Goal: Task Accomplishment & Management: Manage account settings

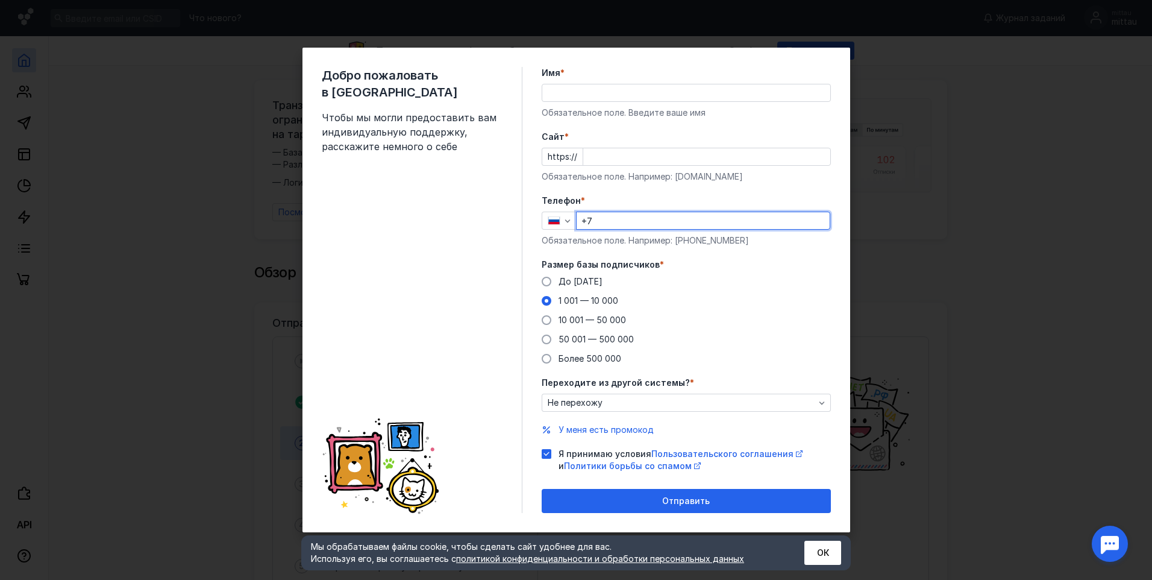
click at [625, 217] on input "+7" at bounding box center [703, 220] width 253 height 17
type input "[PHONE_NUMBER]"
click at [645, 96] on input "Имя *" at bounding box center [686, 92] width 288 height 17
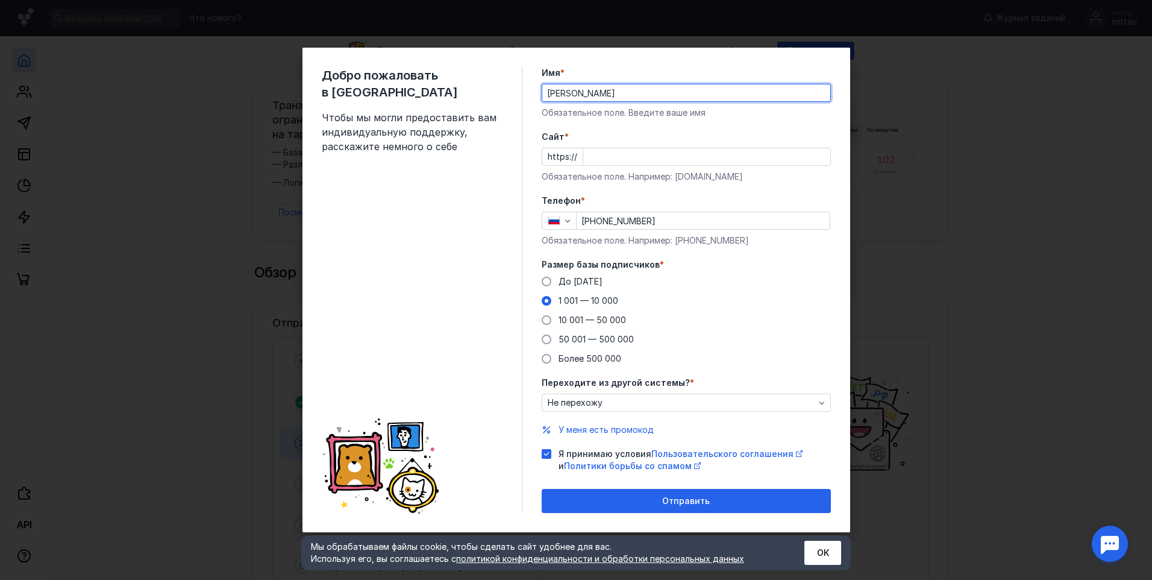
type input "[PERSON_NAME]"
click at [580, 154] on div "https://" at bounding box center [686, 157] width 289 height 18
click at [597, 152] on input "Cайт *" at bounding box center [706, 156] width 247 height 17
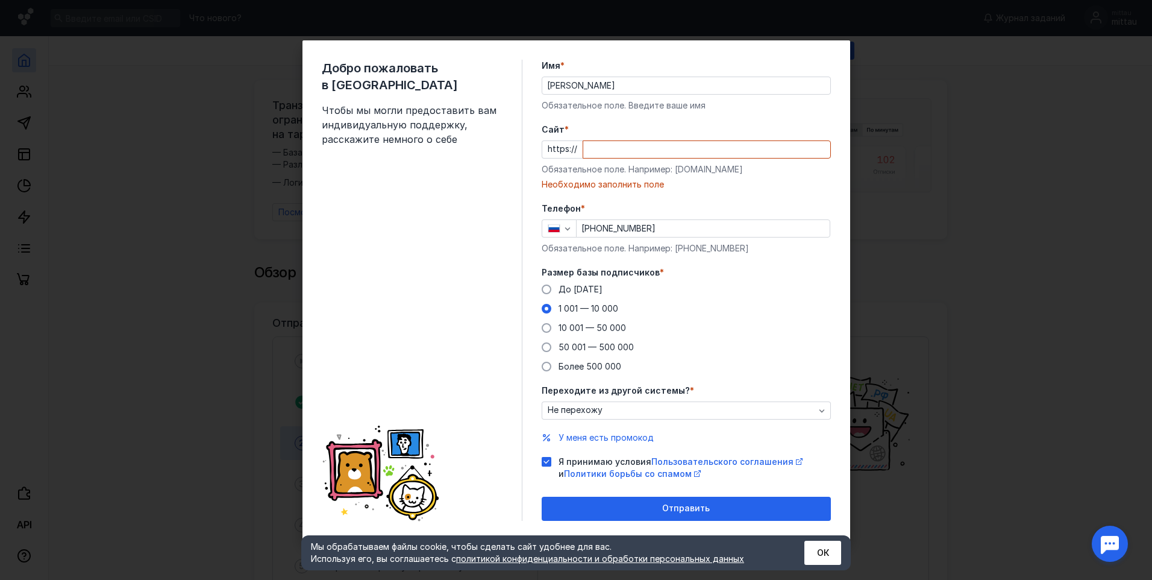
click at [599, 149] on input "Cайт *" at bounding box center [706, 149] width 247 height 17
paste input "[DOMAIN_NAME]"
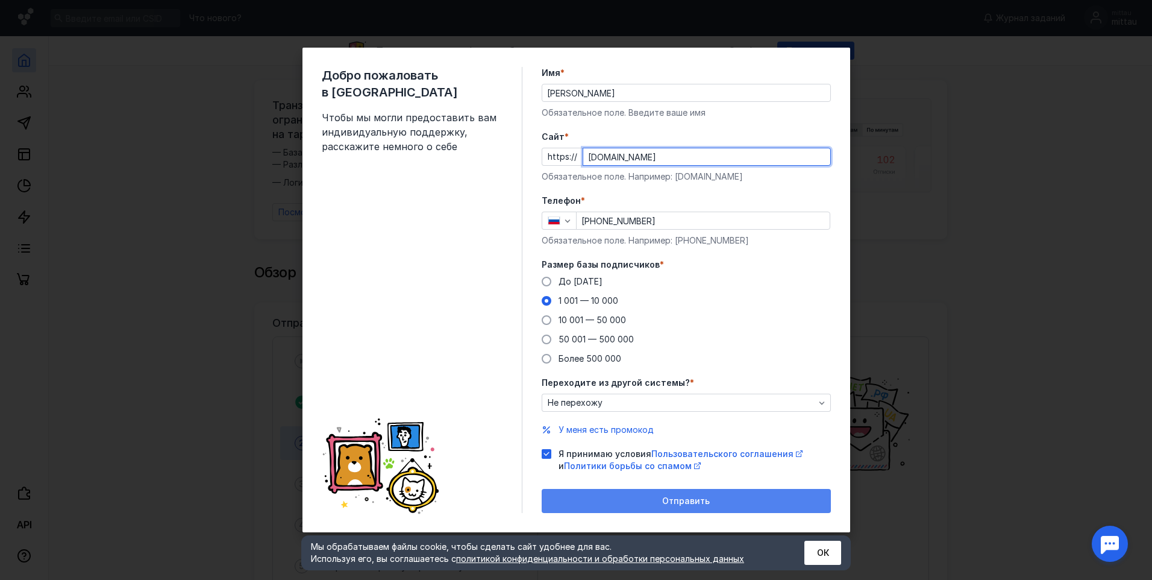
type input "[DOMAIN_NAME]"
click at [668, 498] on span "Отправить" at bounding box center [686, 501] width 48 height 10
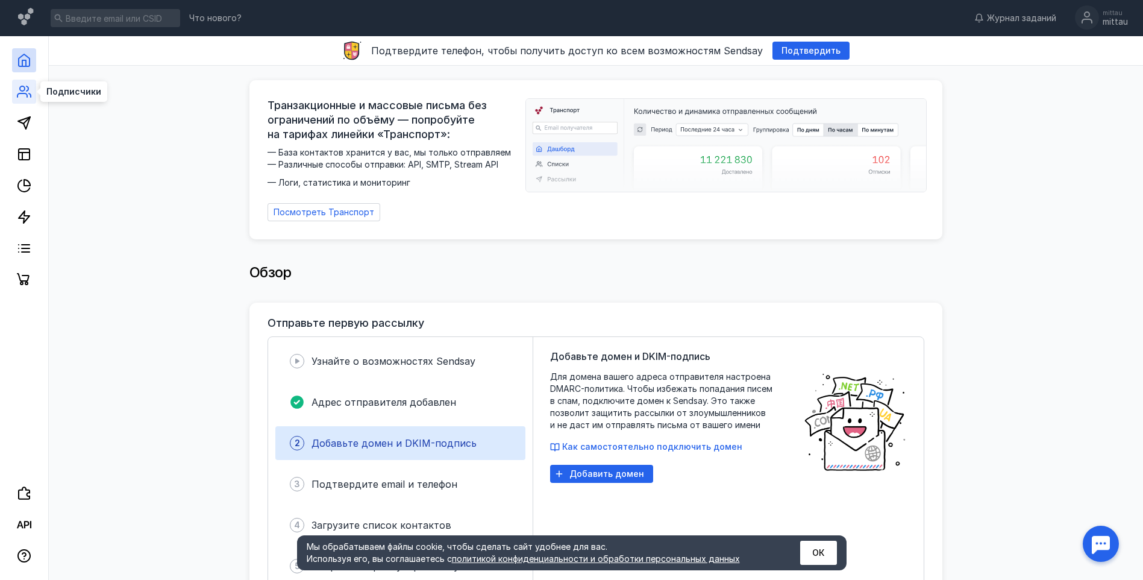
click at [26, 87] on icon at bounding box center [24, 91] width 14 height 14
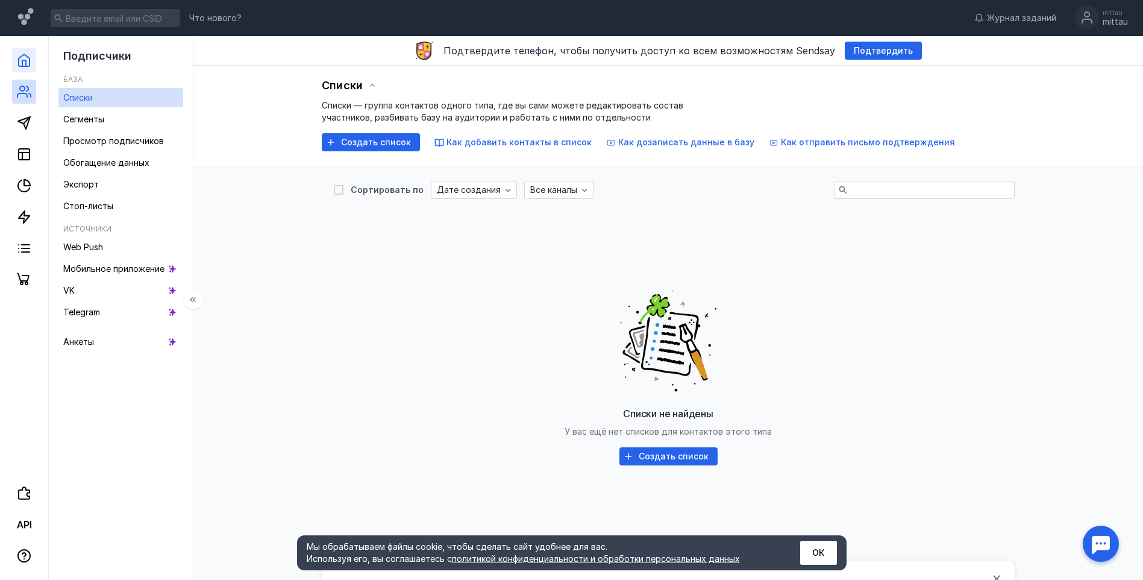
click at [32, 59] on link at bounding box center [24, 60] width 24 height 24
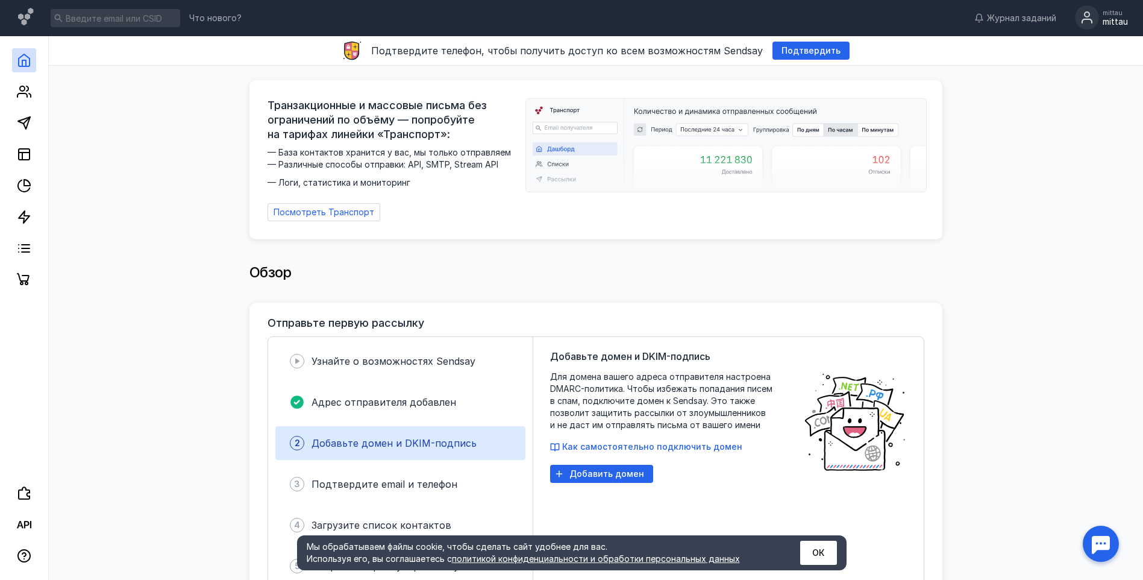
click at [1089, 15] on circle at bounding box center [1087, 17] width 24 height 24
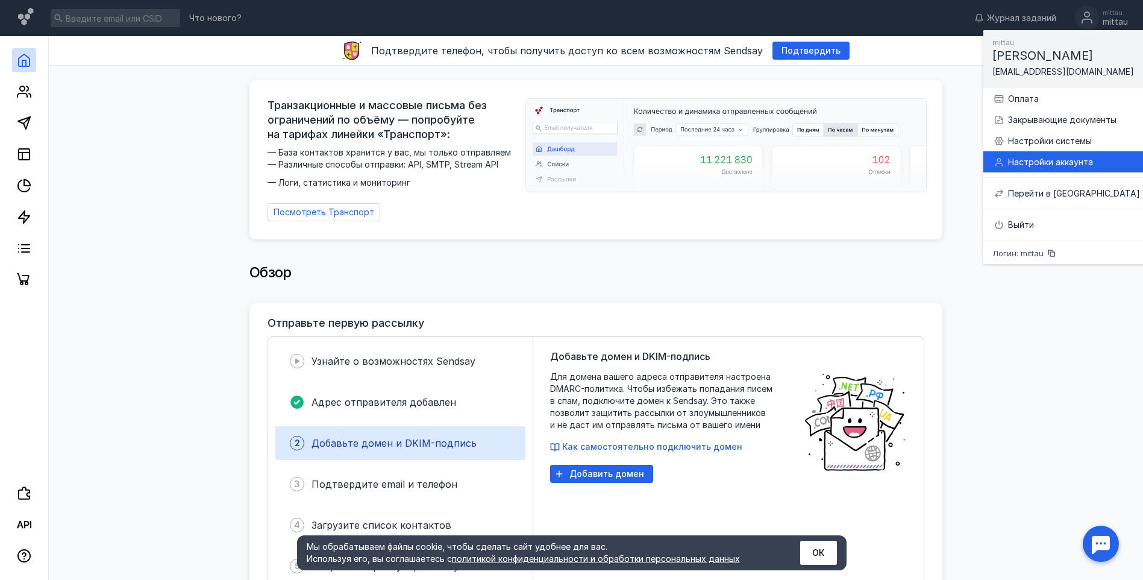
click at [1062, 159] on div "Настройки аккаунта" at bounding box center [1074, 162] width 132 height 12
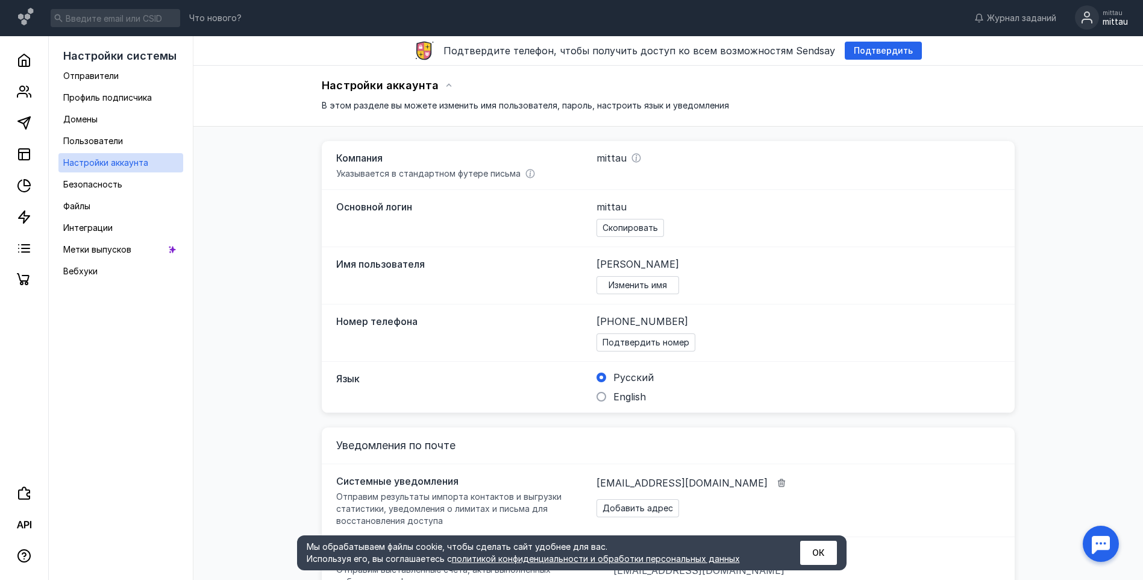
click at [1089, 16] on icon at bounding box center [1087, 14] width 5 height 5
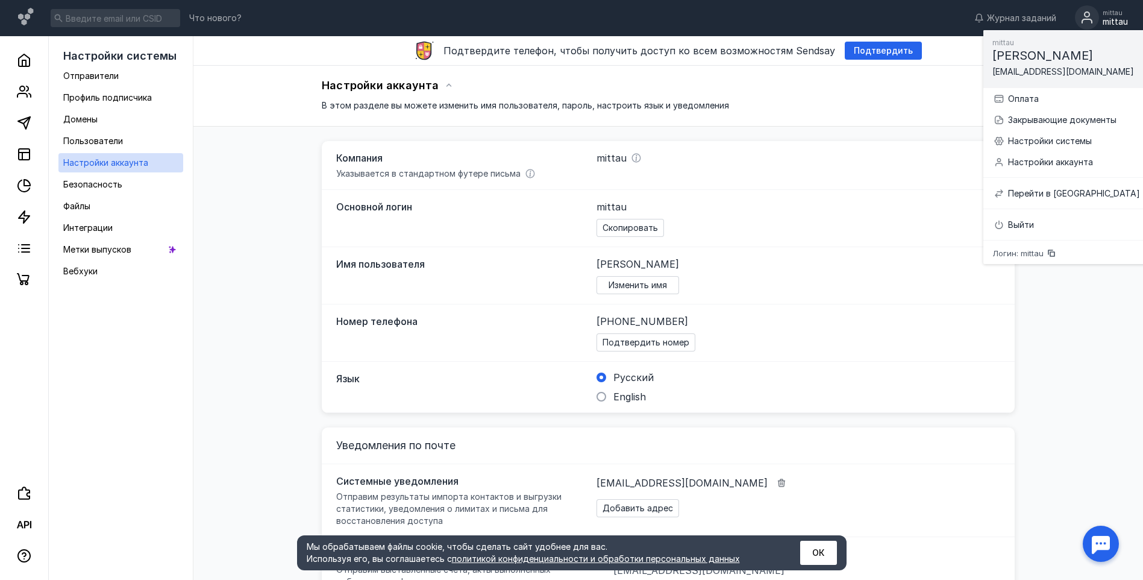
click at [1036, 255] on span "Логин: mittau" at bounding box center [1018, 254] width 51 height 8
click at [923, 488] on div "[EMAIL_ADDRESS][DOMAIN_NAME] Добавить адрес" at bounding box center [790, 495] width 386 height 43
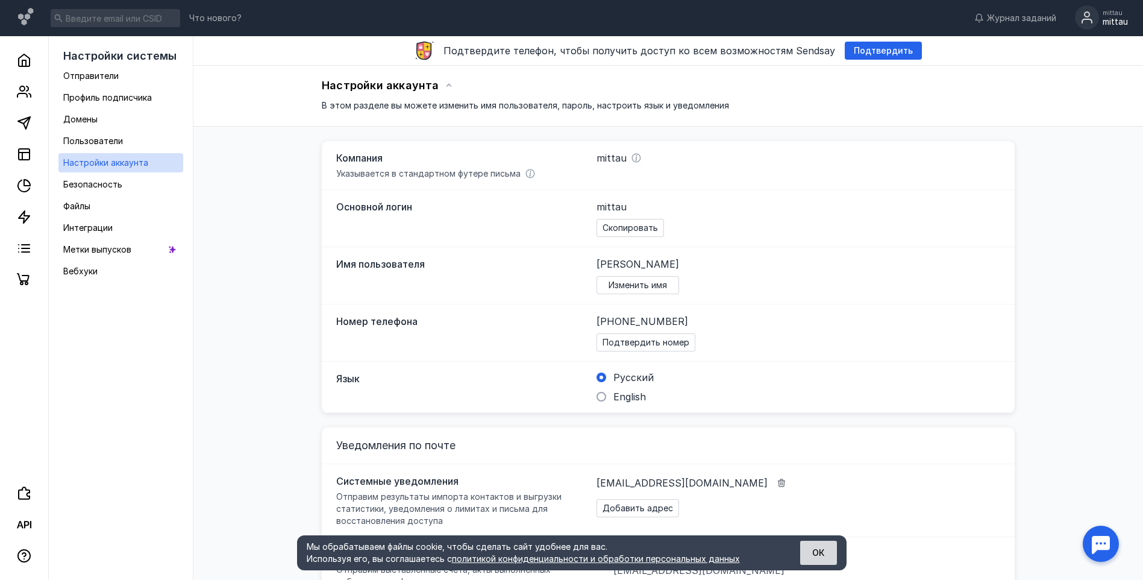
click at [814, 555] on button "ОК" at bounding box center [818, 553] width 37 height 24
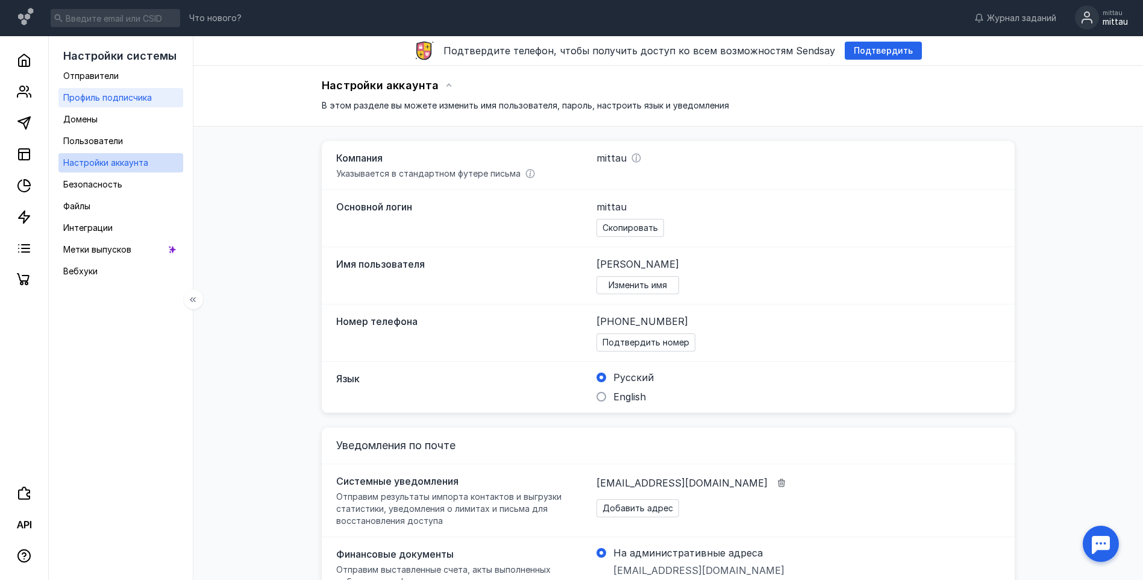
click at [123, 101] on span "Профиль подписчика" at bounding box center [107, 97] width 89 height 10
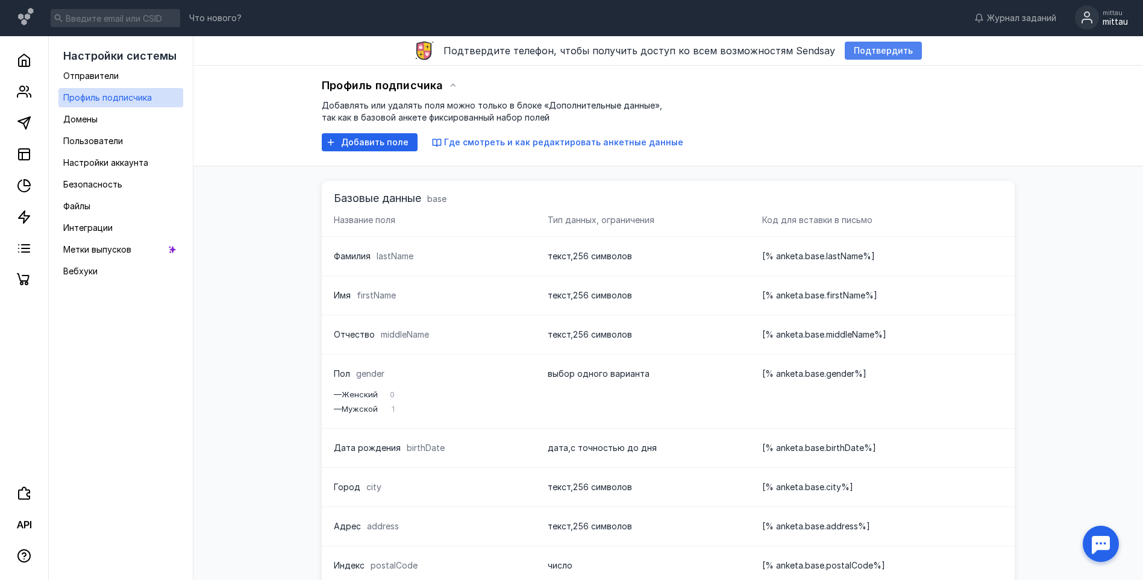
click at [875, 52] on span "Подтвердить" at bounding box center [883, 51] width 59 height 10
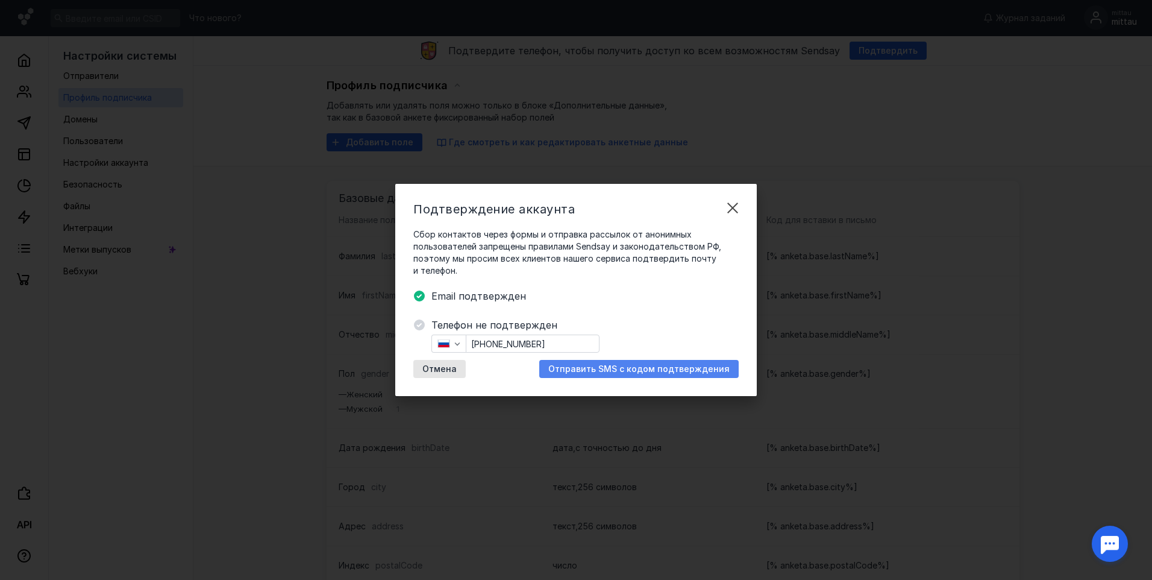
click at [628, 369] on span "Отправить SMS с кодом подтверждения" at bounding box center [638, 369] width 181 height 10
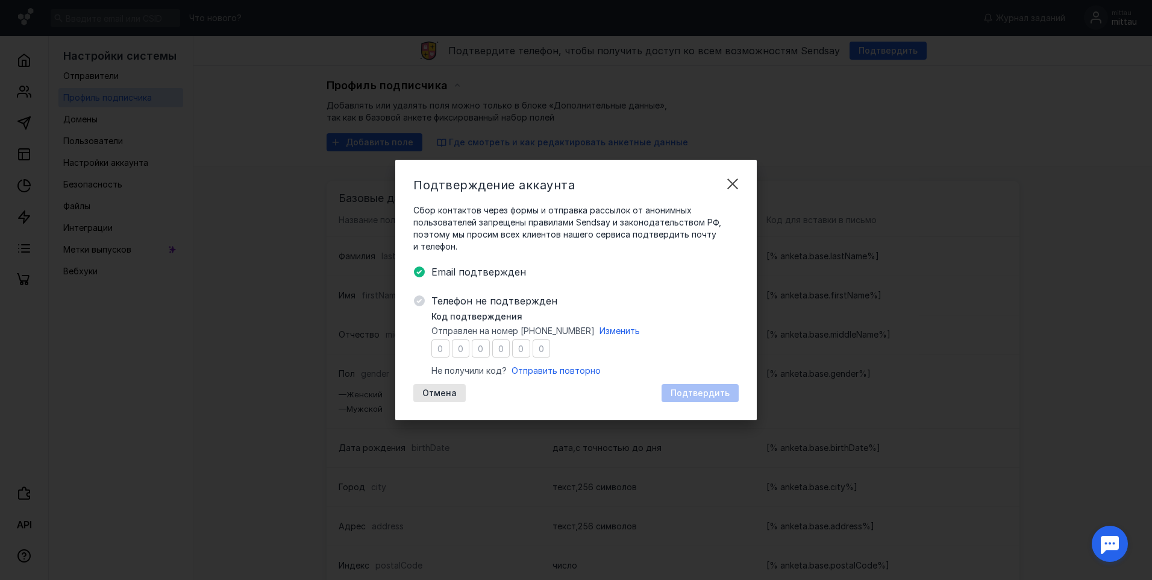
type input "8"
type input "5"
type input "9"
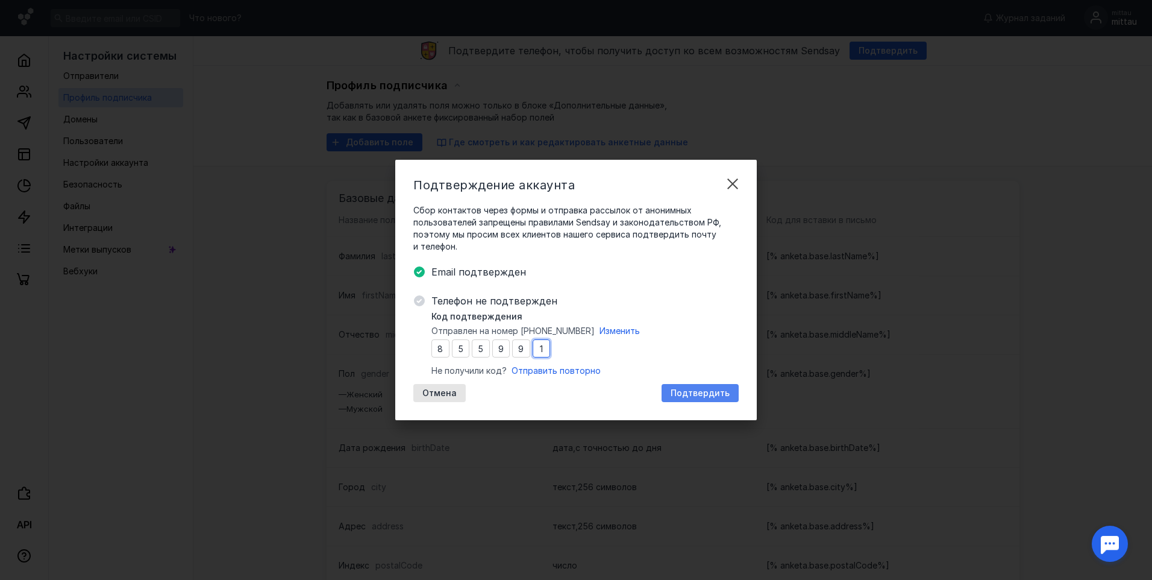
type input "1"
click at [715, 397] on span "Подтвердить" at bounding box center [700, 393] width 59 height 10
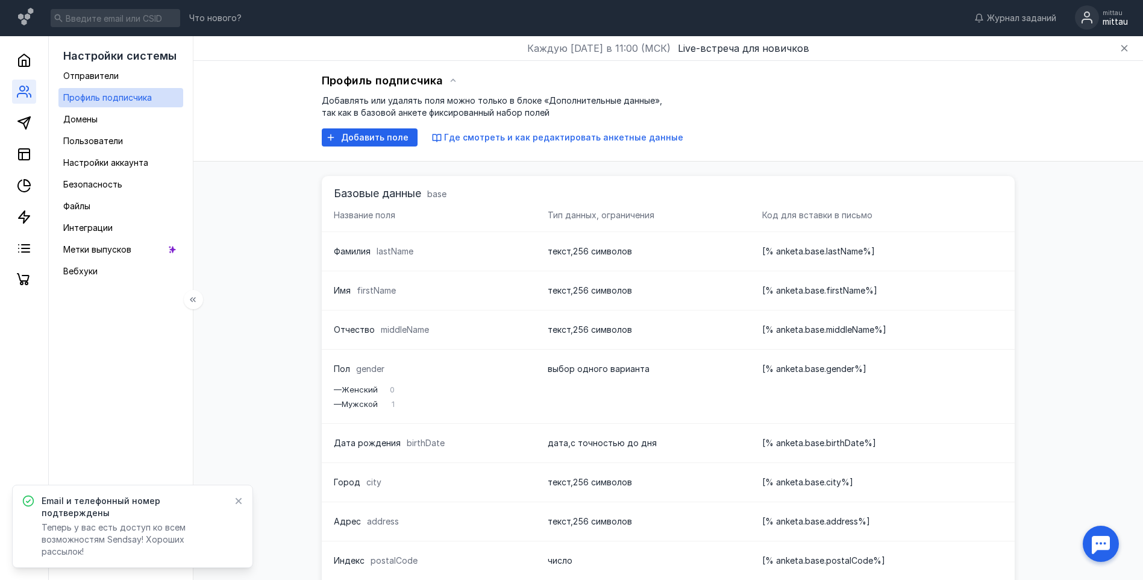
click at [31, 89] on link at bounding box center [24, 92] width 24 height 24
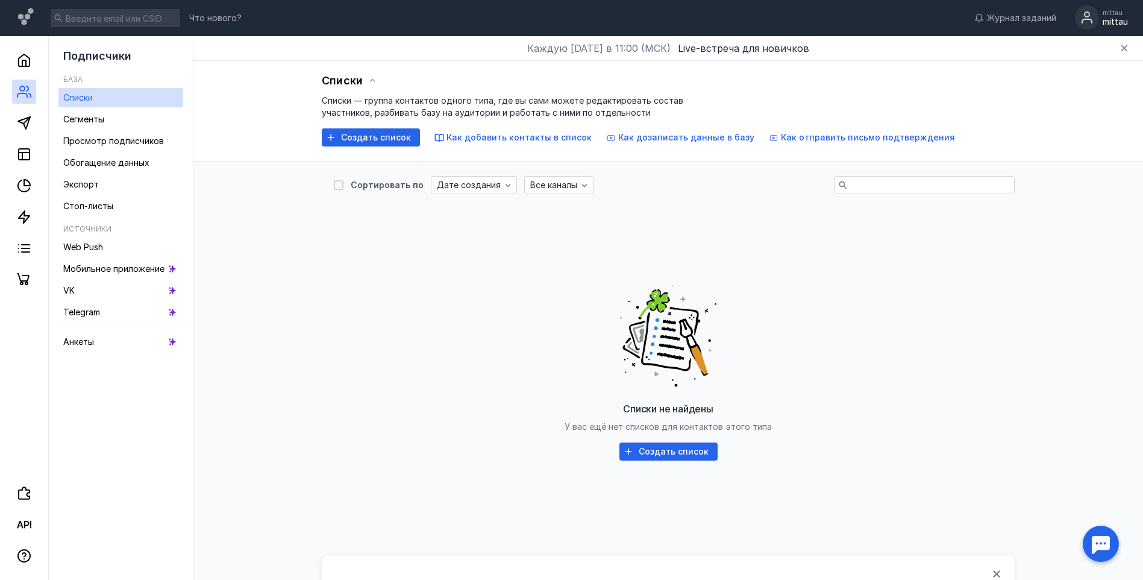
click at [1117, 17] on div "mittau mittau" at bounding box center [1115, 18] width 25 height 18
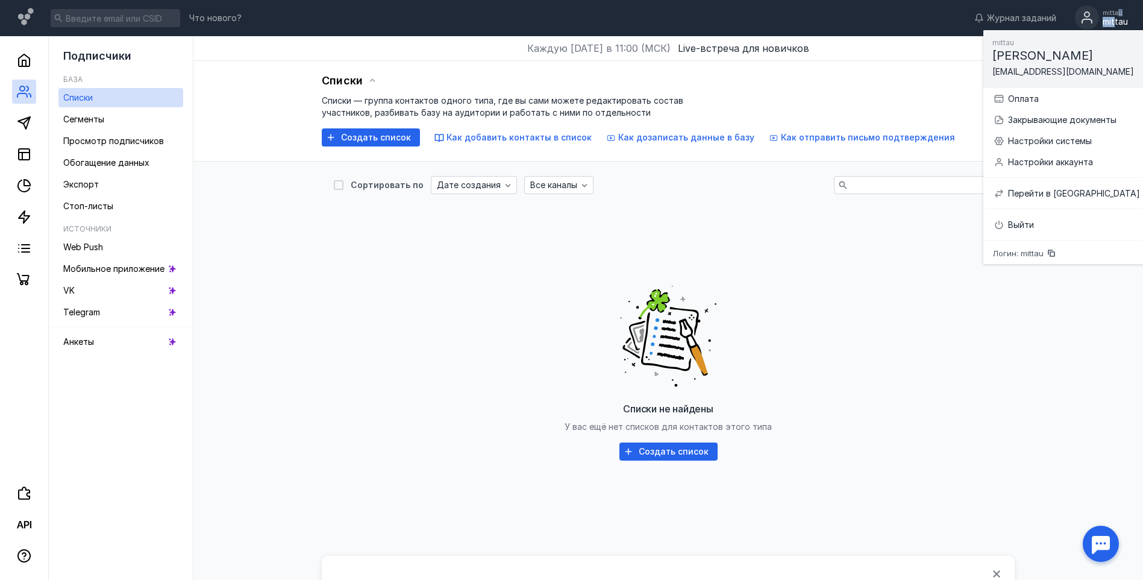
drag, startPoint x: 1117, startPoint y: 17, endPoint x: 1105, endPoint y: 17, distance: 12.1
click at [1105, 17] on div "mittau" at bounding box center [1115, 22] width 25 height 10
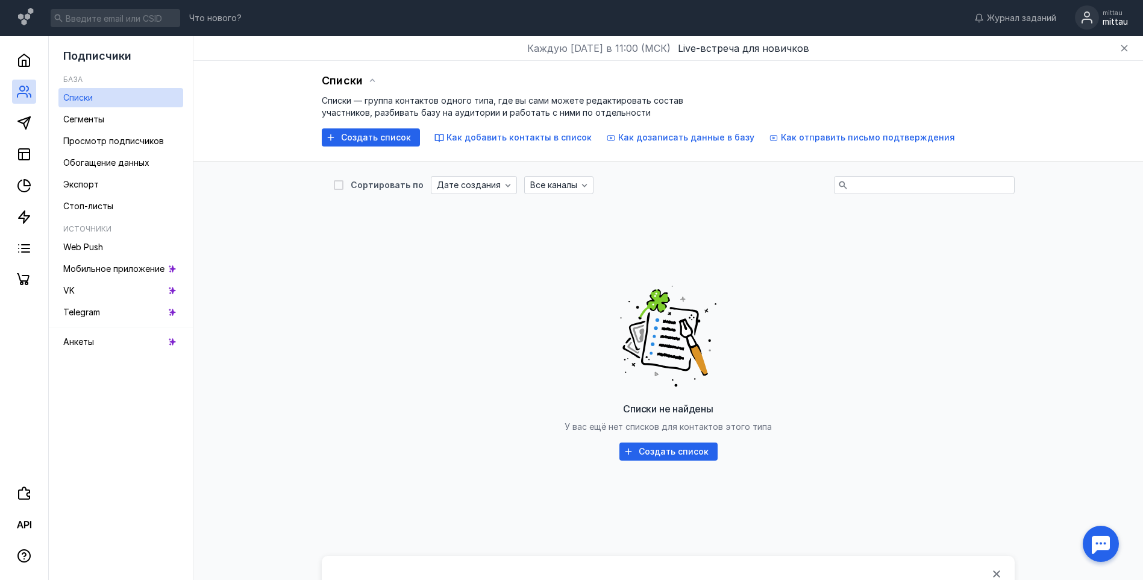
click at [1105, 20] on div "mittau" at bounding box center [1115, 22] width 25 height 10
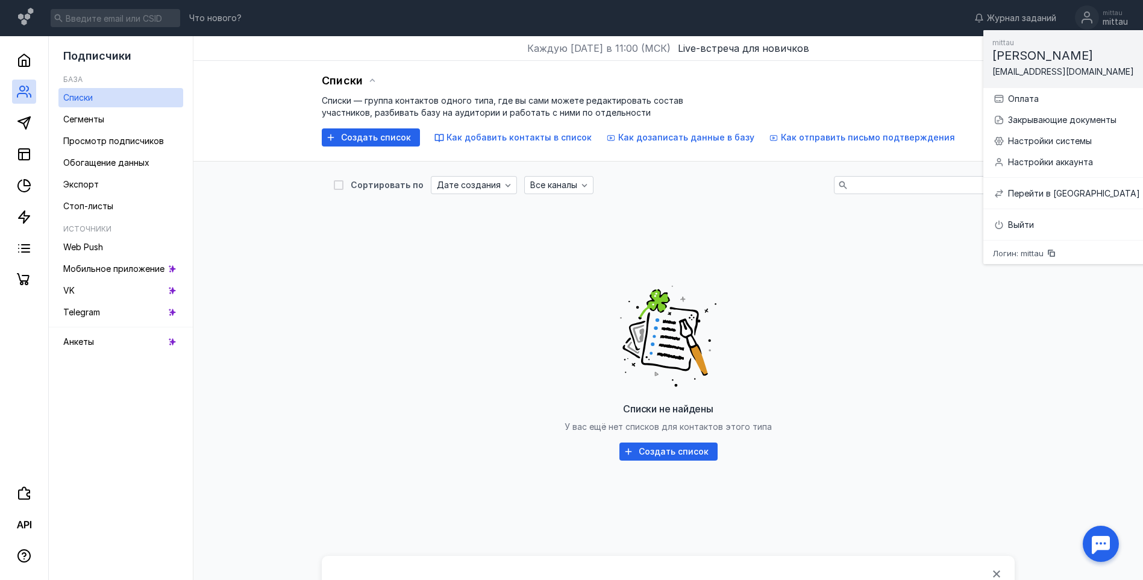
click at [1018, 54] on span "[PERSON_NAME]" at bounding box center [1043, 55] width 101 height 14
click at [20, 93] on icon at bounding box center [22, 95] width 10 height 4
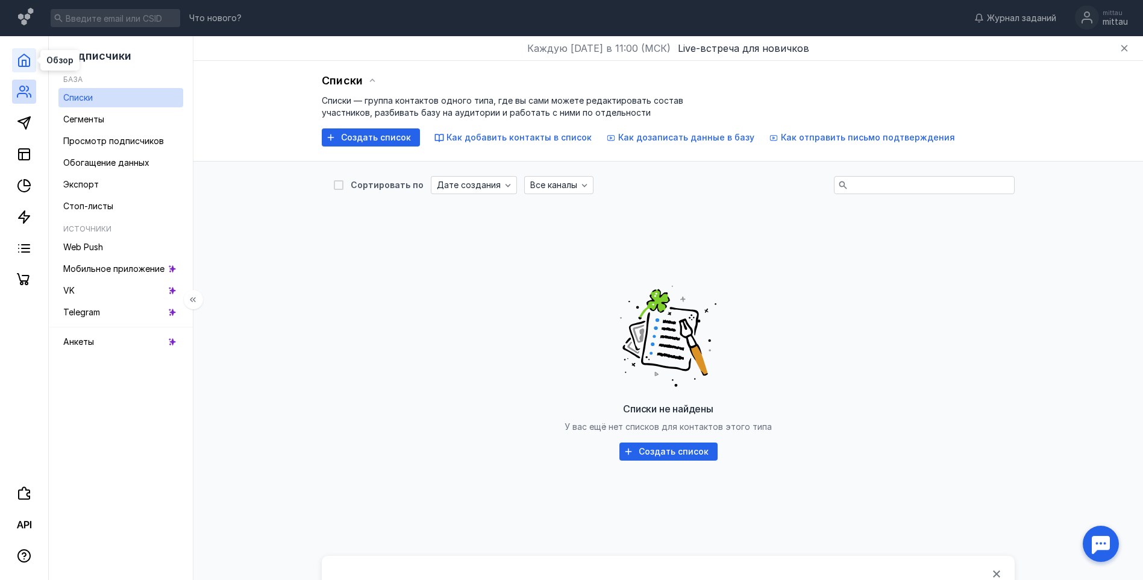
click at [25, 62] on icon at bounding box center [24, 60] width 14 height 14
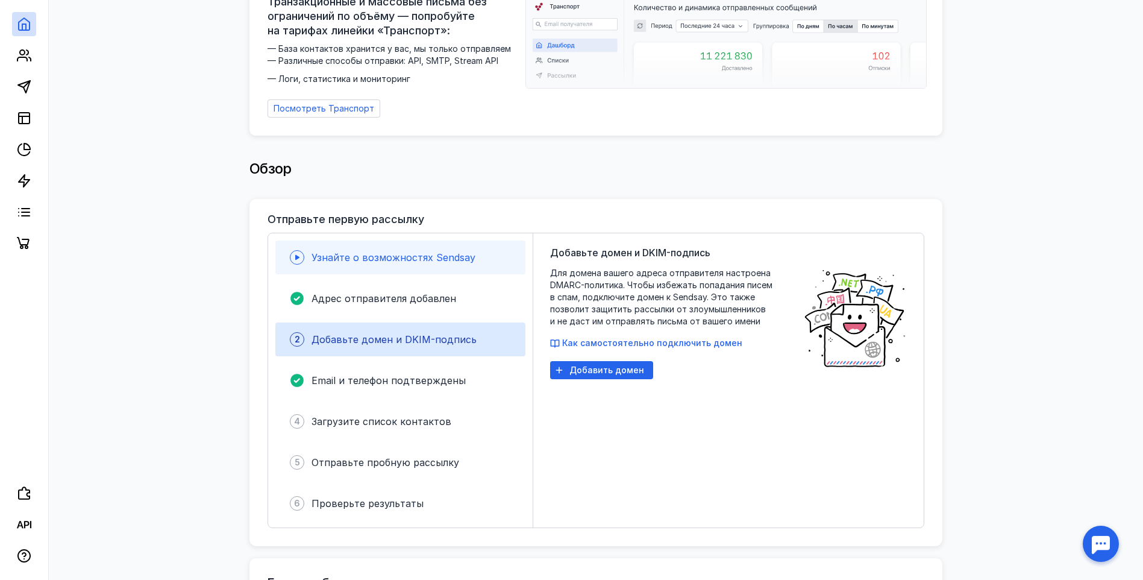
scroll to position [181, 0]
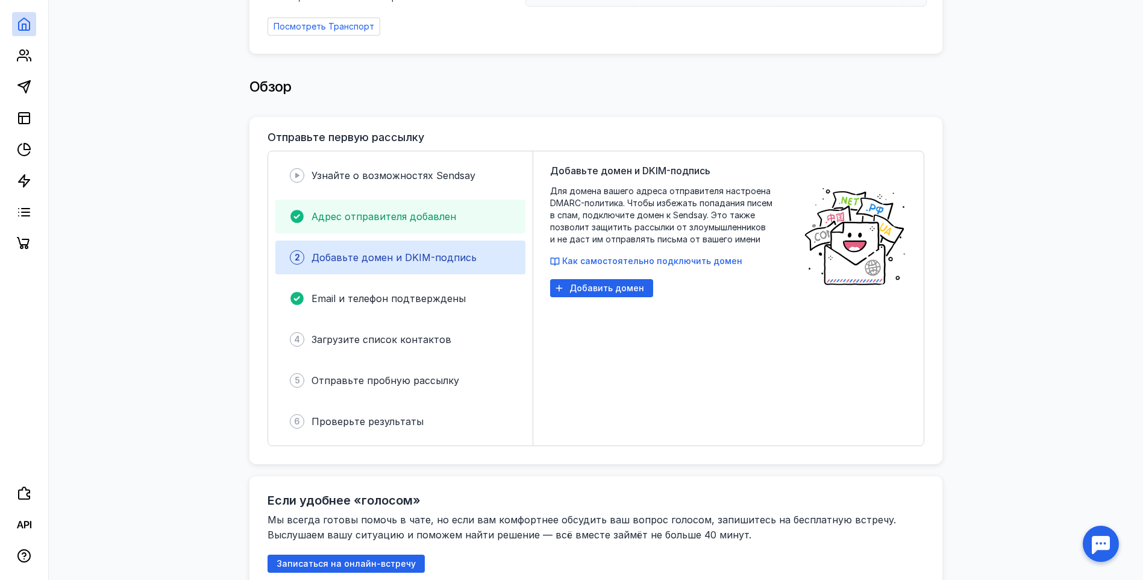
click at [428, 210] on span "Адрес отправителя добавлен" at bounding box center [384, 216] width 145 height 12
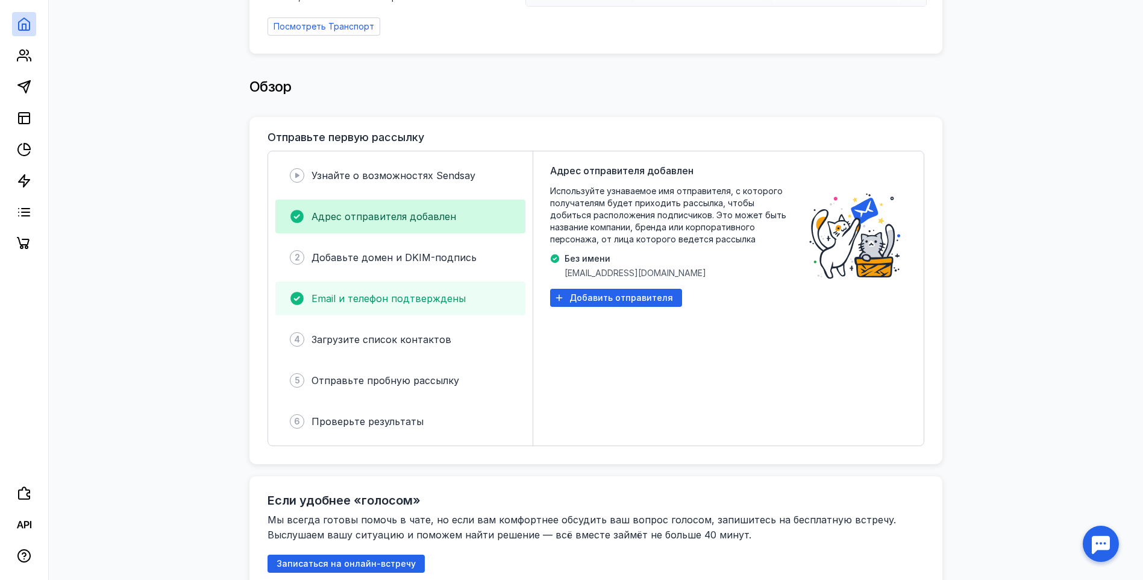
click at [380, 298] on span "Email и телефон подтверждены" at bounding box center [389, 298] width 154 height 12
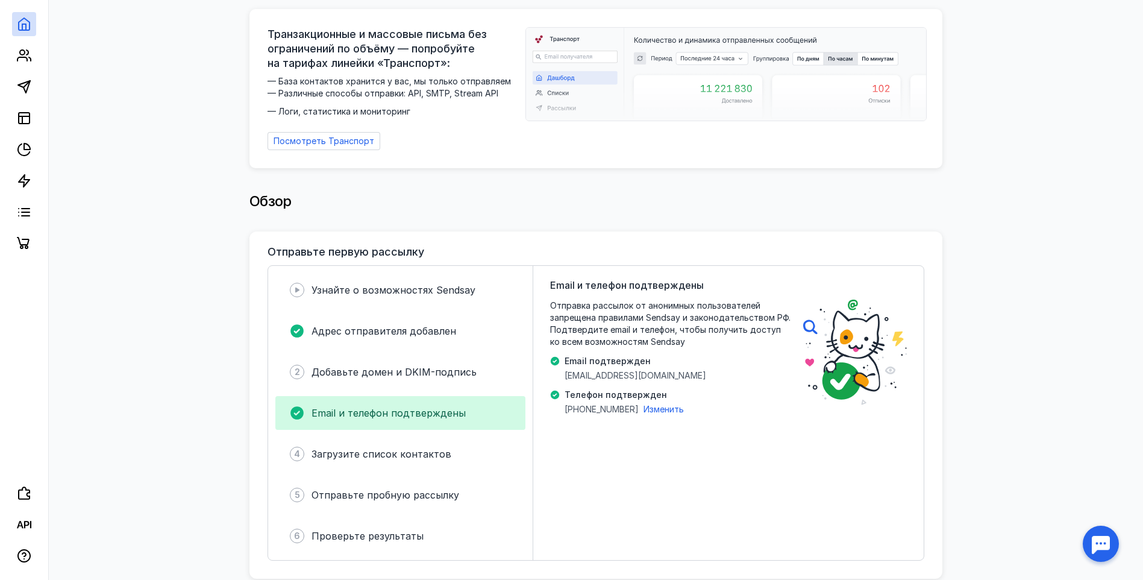
scroll to position [0, 0]
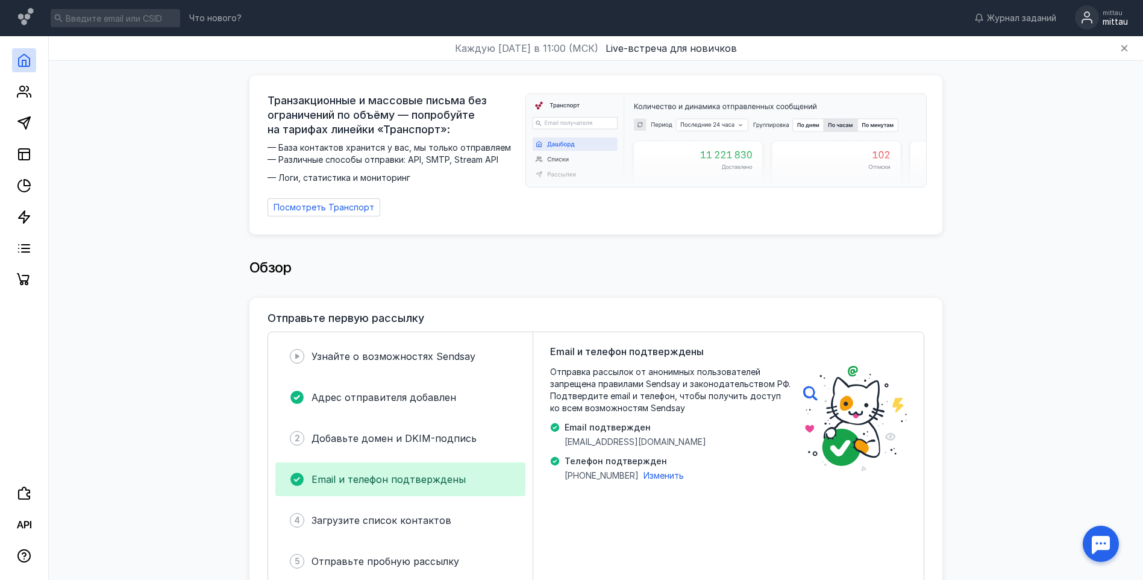
click at [1105, 19] on div "mittau" at bounding box center [1115, 22] width 25 height 10
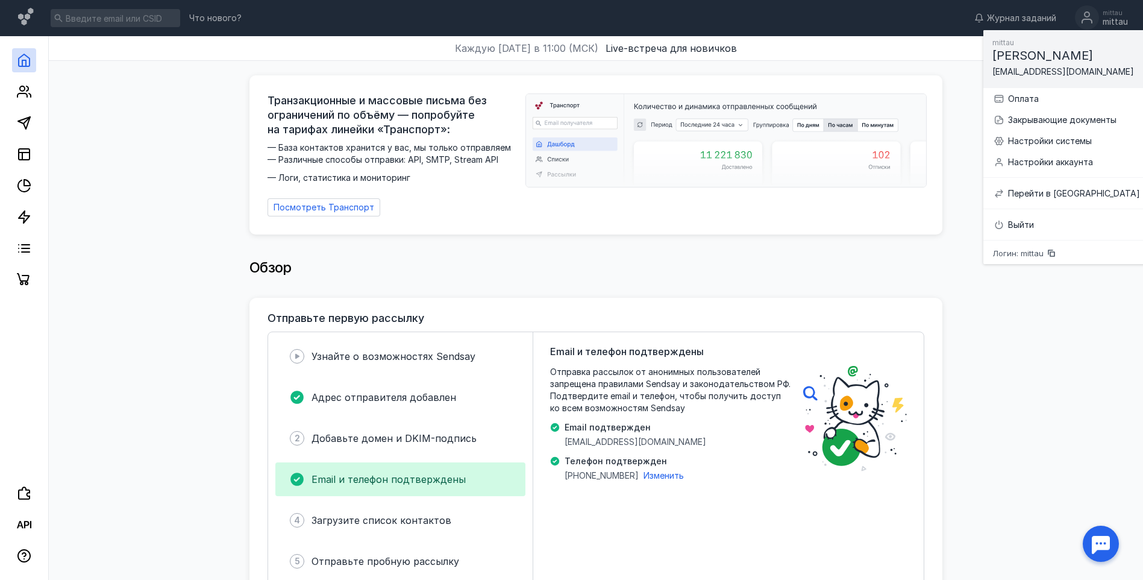
click at [1097, 550] on div at bounding box center [1100, 543] width 37 height 37
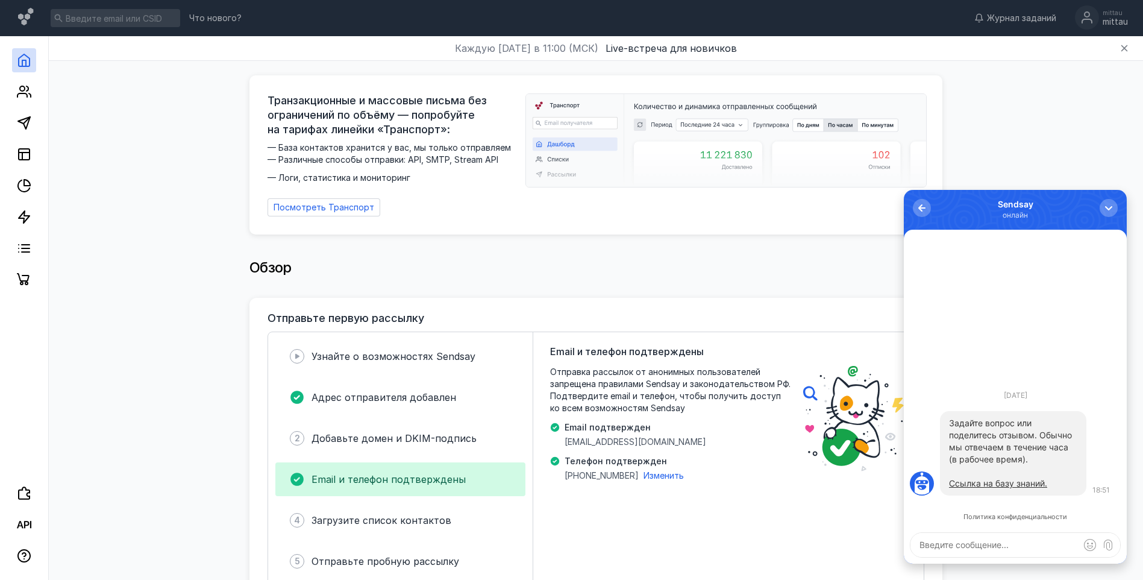
click at [972, 549] on textarea at bounding box center [1016, 545] width 210 height 24
type textarea "L"
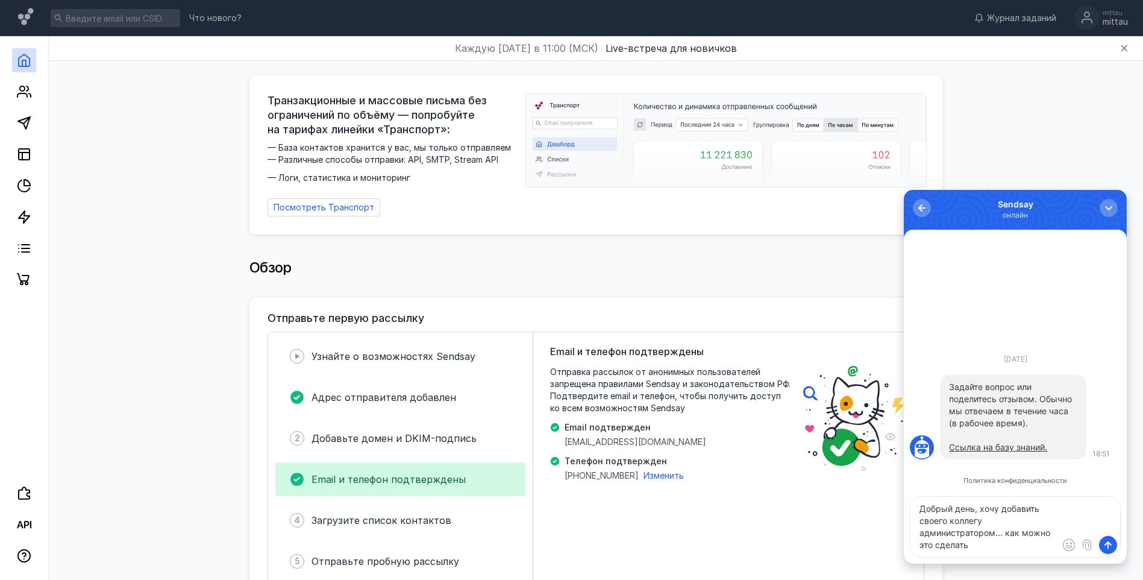
type textarea "Добрый день, хочу добавить своего коллегу администратором... как можно это сдел…"
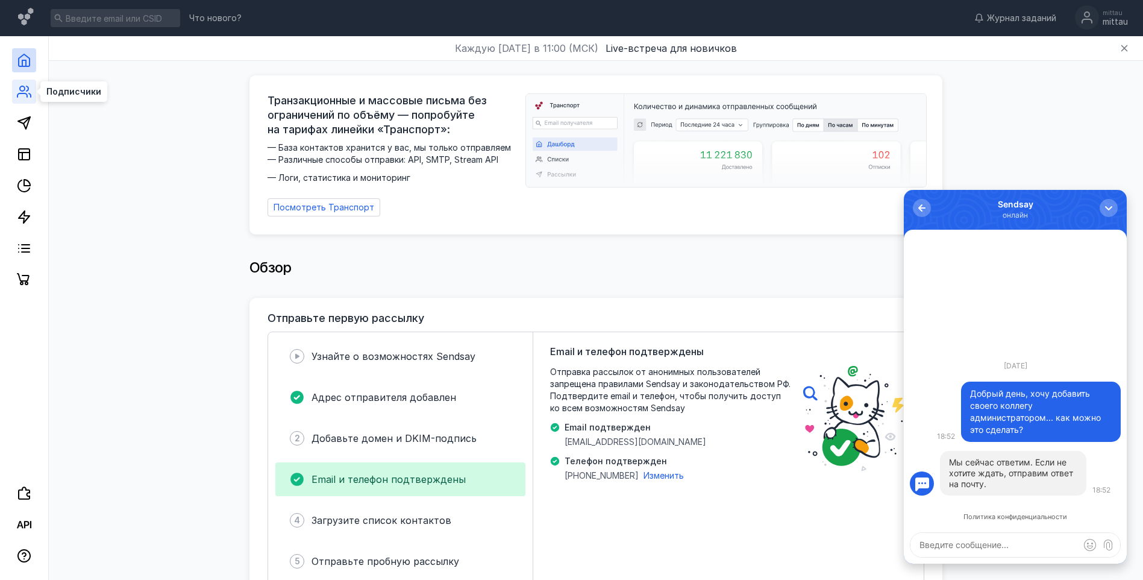
click at [29, 93] on icon at bounding box center [30, 95] width 2 height 4
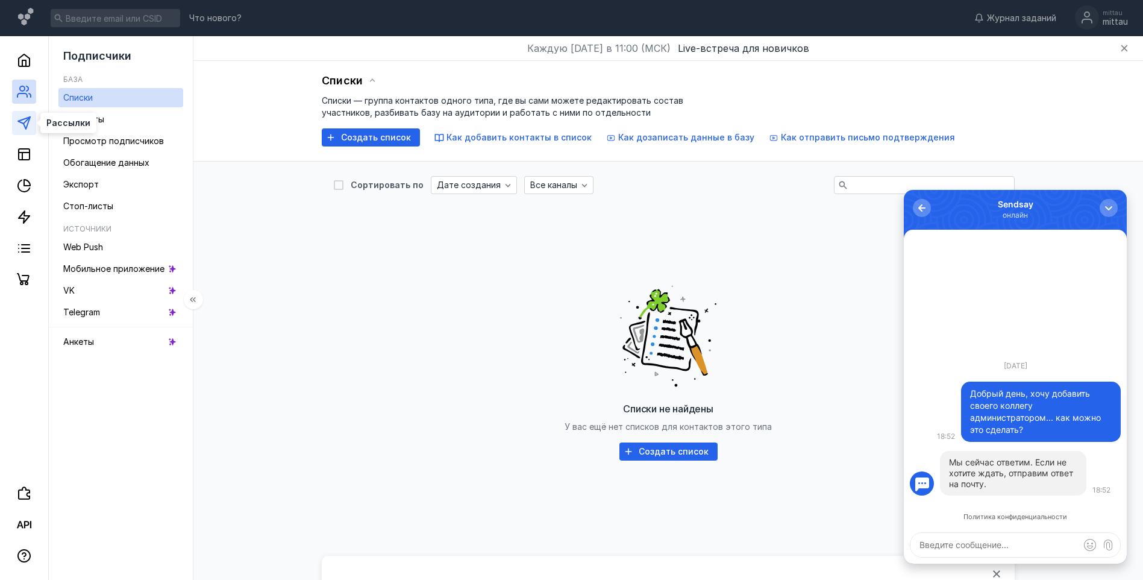
click at [23, 119] on icon at bounding box center [24, 123] width 14 height 14
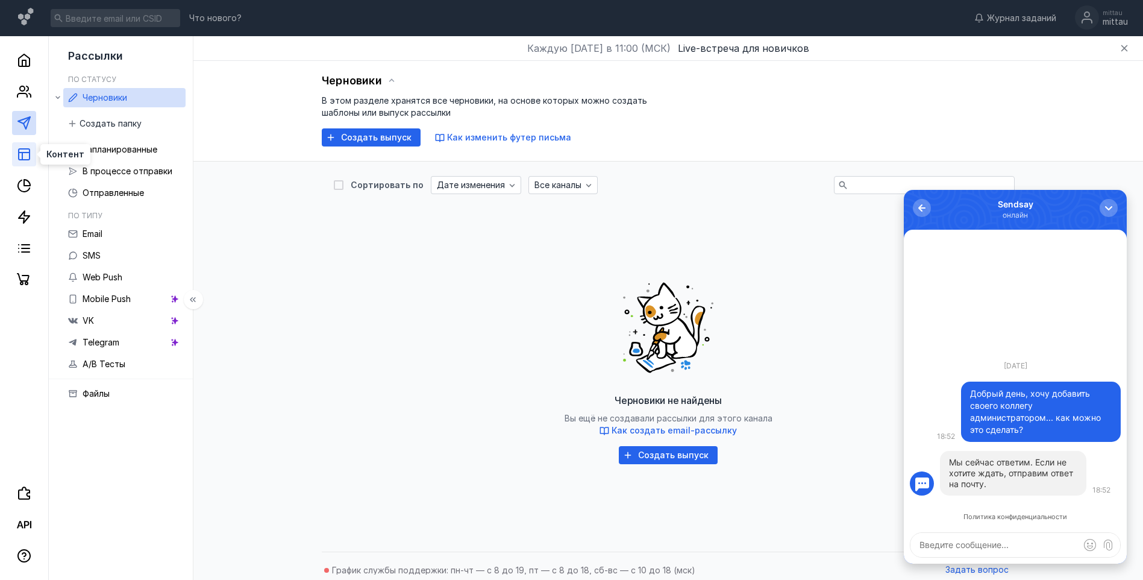
click at [22, 154] on line at bounding box center [22, 155] width 0 height 7
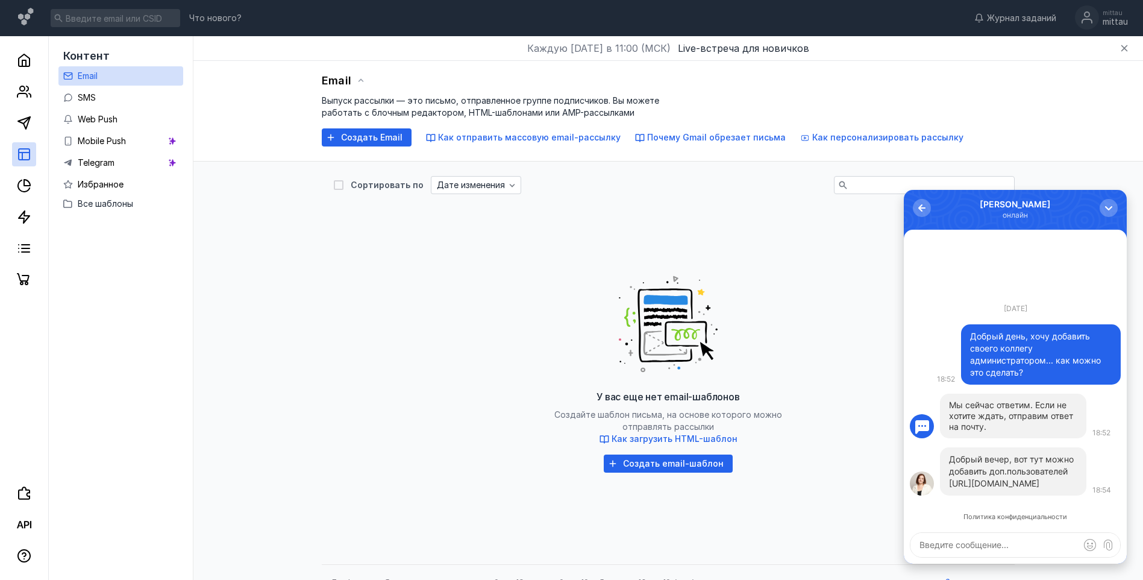
click at [977, 478] on link "[URL][DOMAIN_NAME]" at bounding box center [994, 483] width 90 height 10
click at [19, 254] on icon at bounding box center [24, 248] width 14 height 14
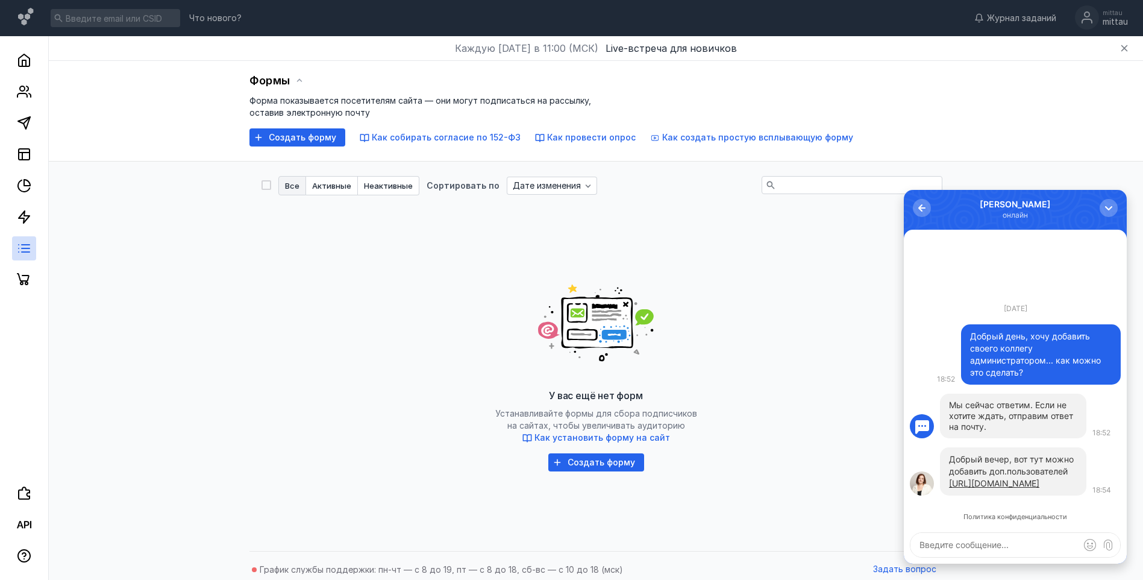
click at [33, 253] on link at bounding box center [24, 248] width 24 height 24
click at [23, 248] on line at bounding box center [26, 248] width 8 height 0
click at [17, 63] on icon at bounding box center [24, 60] width 14 height 14
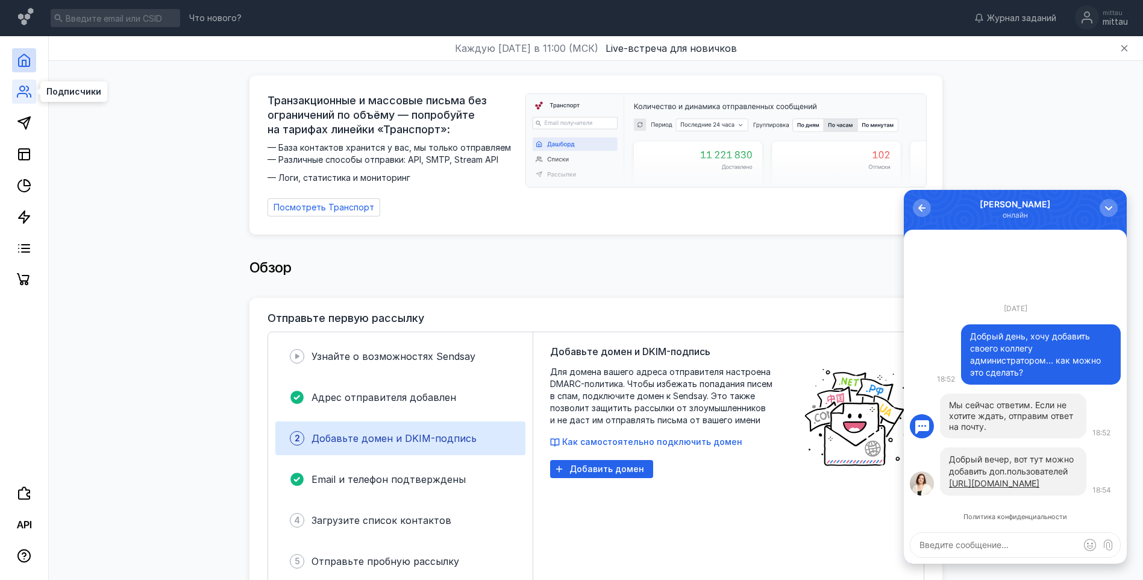
click at [21, 92] on icon at bounding box center [24, 91] width 14 height 14
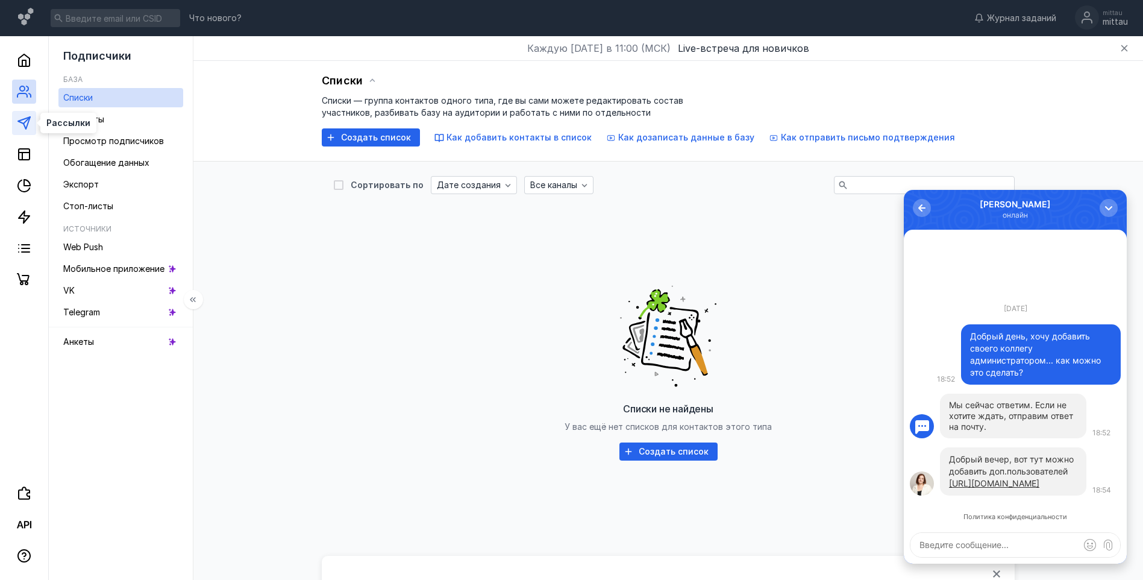
click at [27, 127] on polygon at bounding box center [24, 123] width 12 height 12
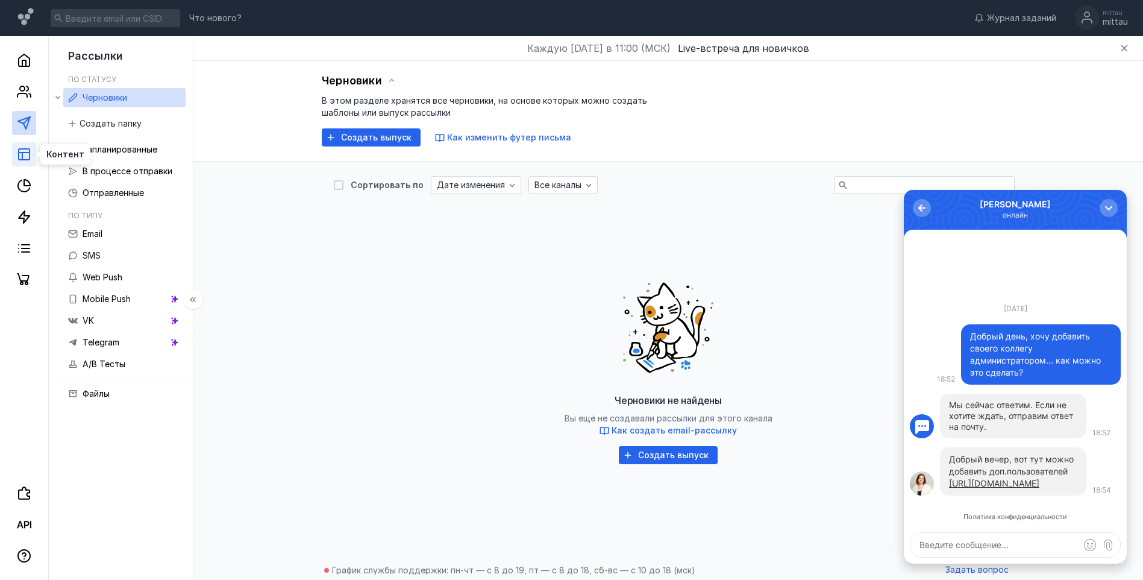
click at [21, 152] on line at bounding box center [24, 152] width 11 height 0
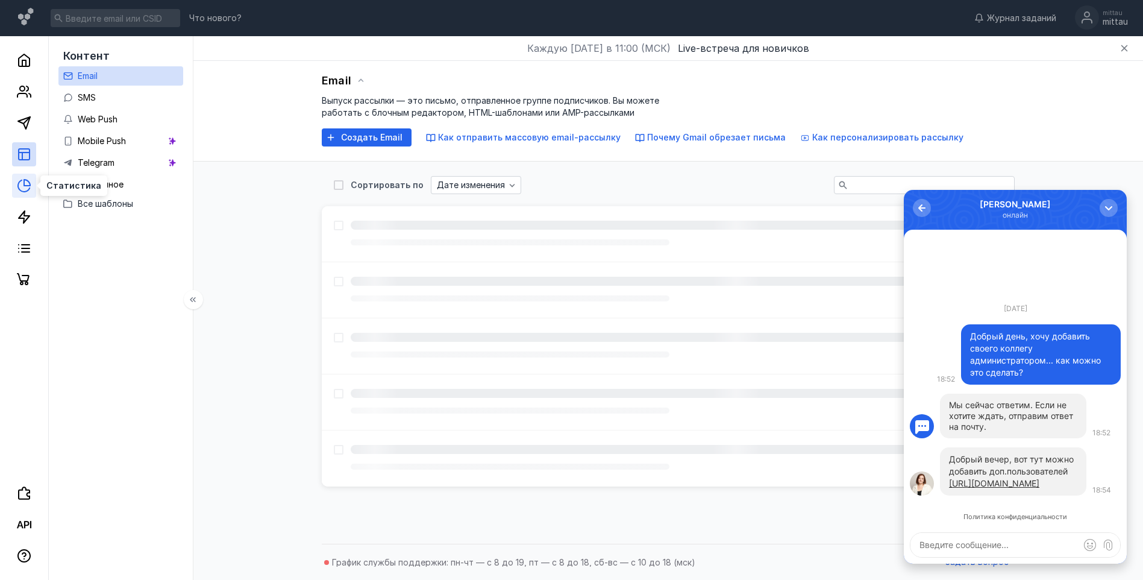
click at [25, 182] on icon at bounding box center [27, 183] width 6 height 6
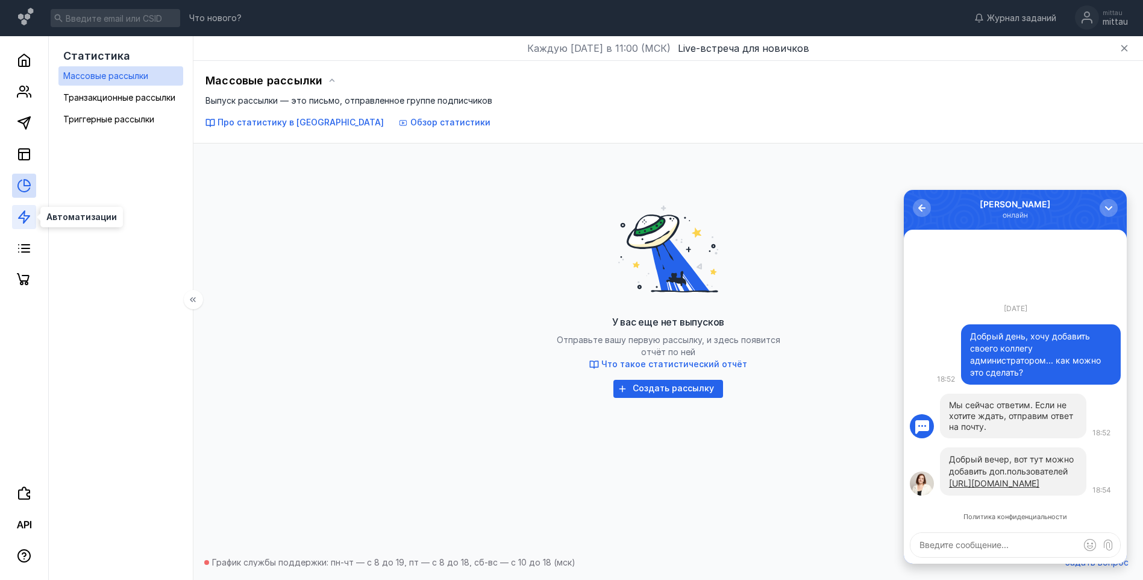
click at [27, 216] on polygon at bounding box center [24, 217] width 11 height 12
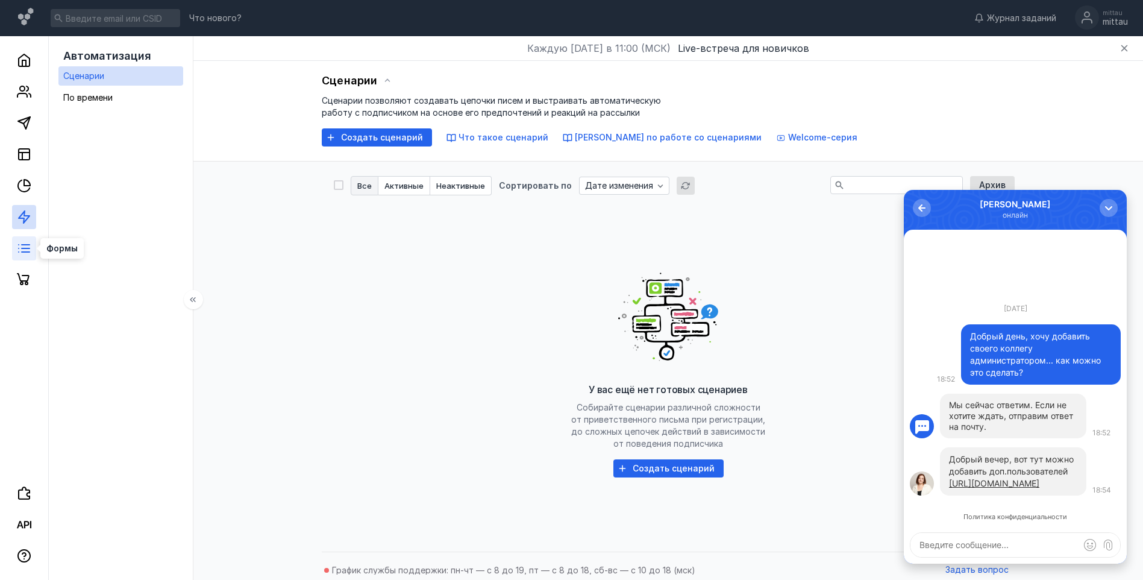
click at [24, 246] on icon at bounding box center [24, 248] width 14 height 14
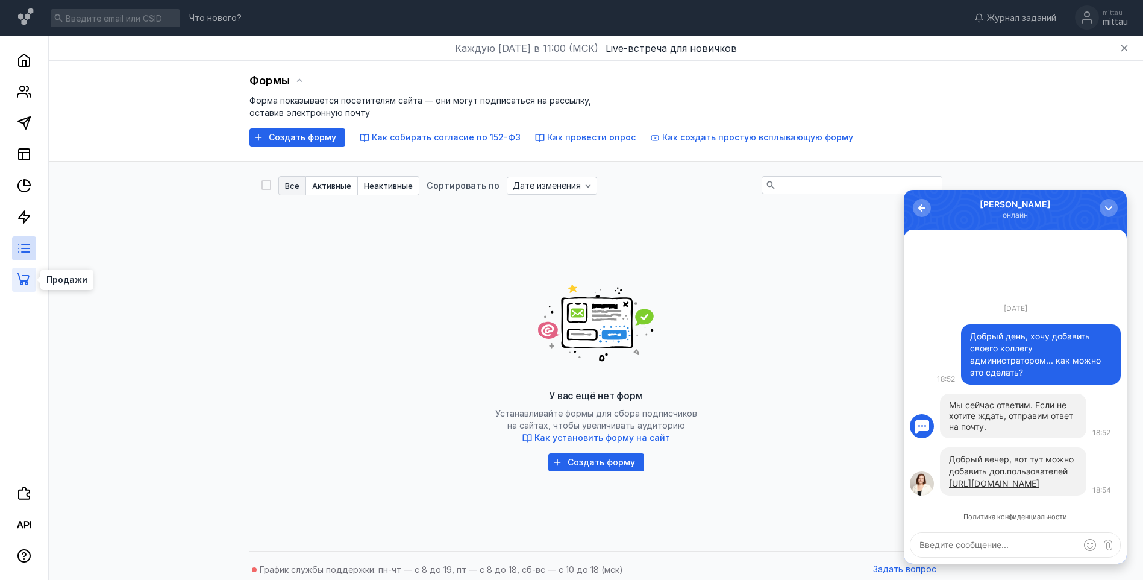
click at [24, 274] on icon at bounding box center [24, 279] width 14 height 14
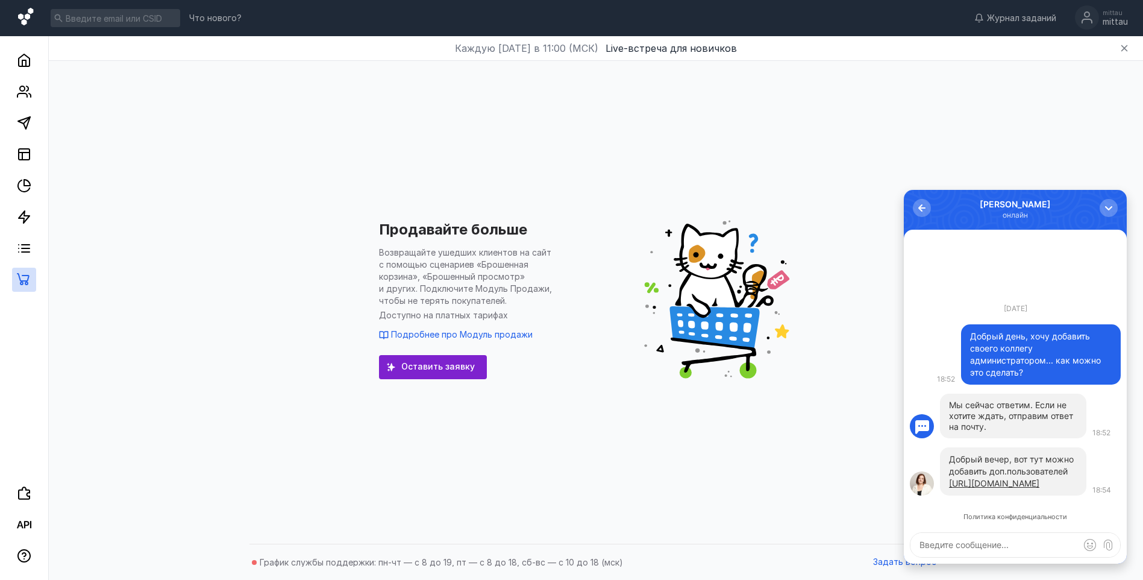
click at [25, 16] on icon at bounding box center [25, 16] width 15 height 17
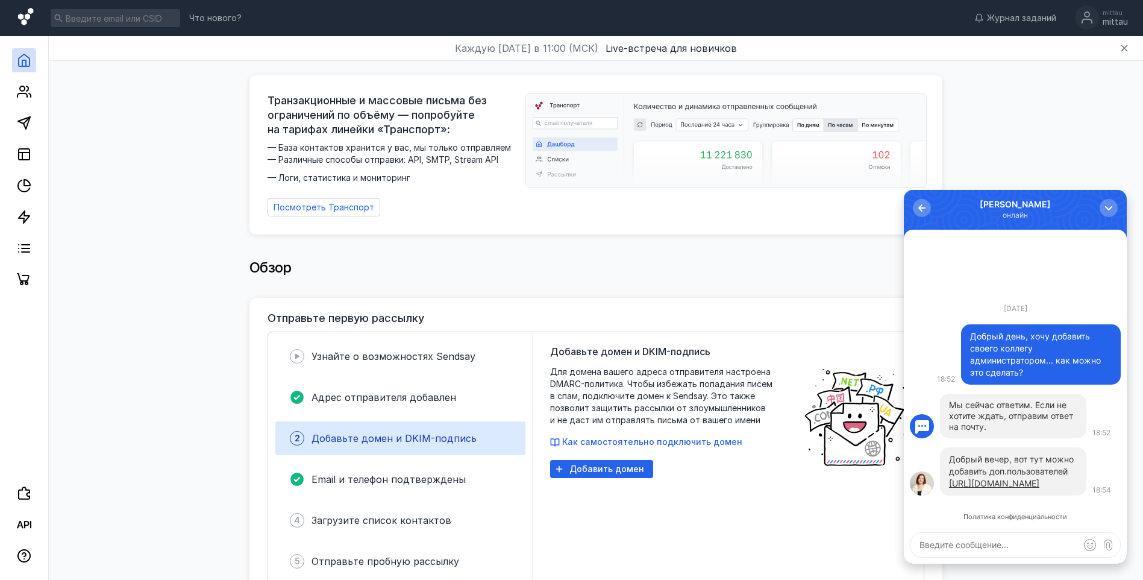
click at [24, 16] on icon at bounding box center [26, 18] width 17 height 20
click at [1100, 20] on div "mittau mittau" at bounding box center [1101, 17] width 53 height 25
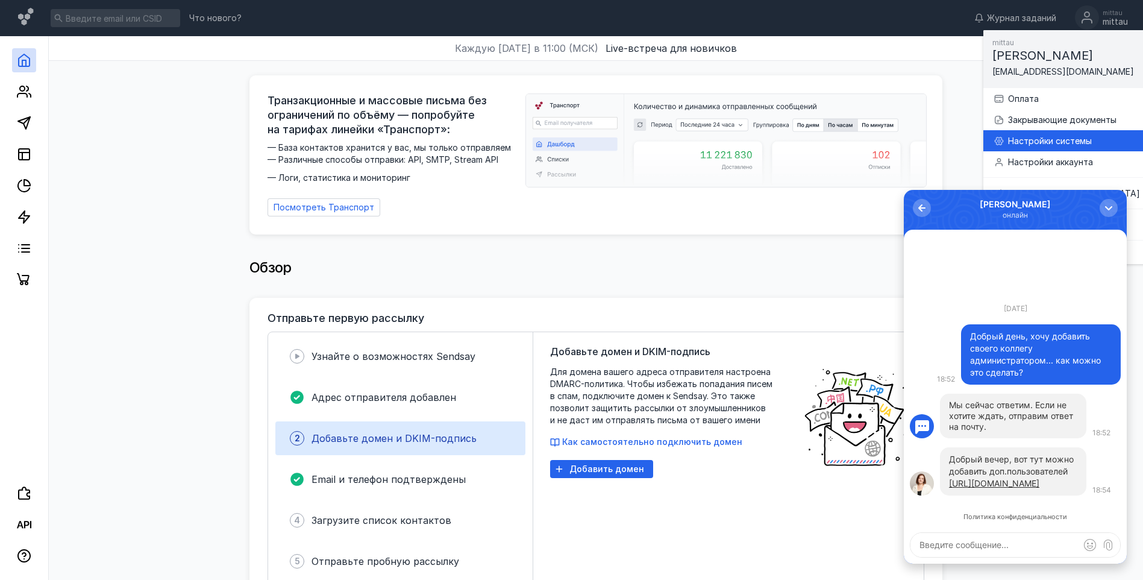
click at [1059, 139] on div "Настройки системы" at bounding box center [1074, 141] width 132 height 12
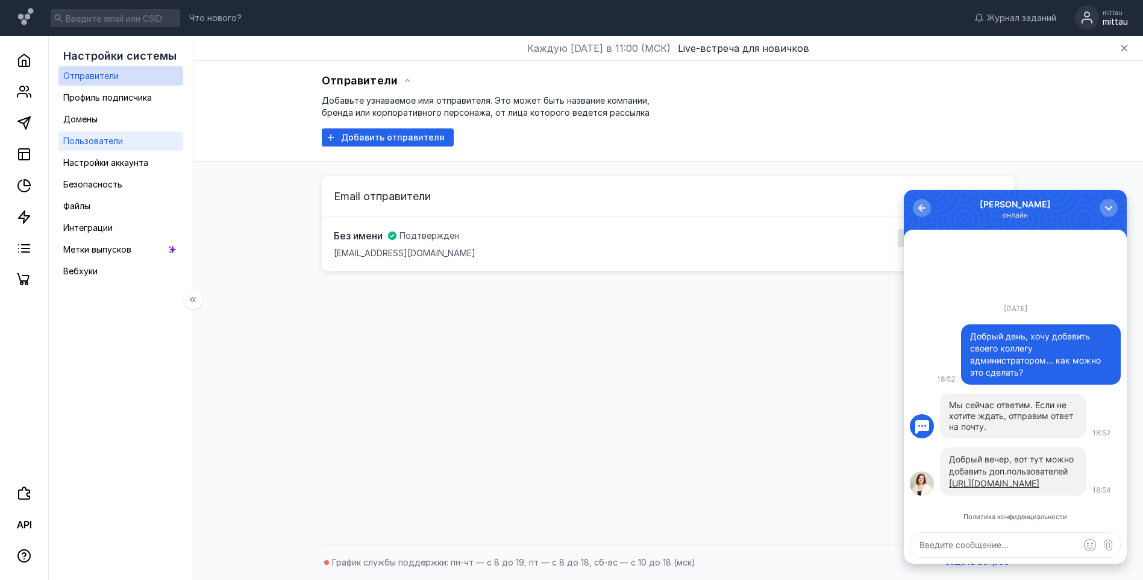
click at [111, 137] on span "Пользователи" at bounding box center [93, 141] width 60 height 10
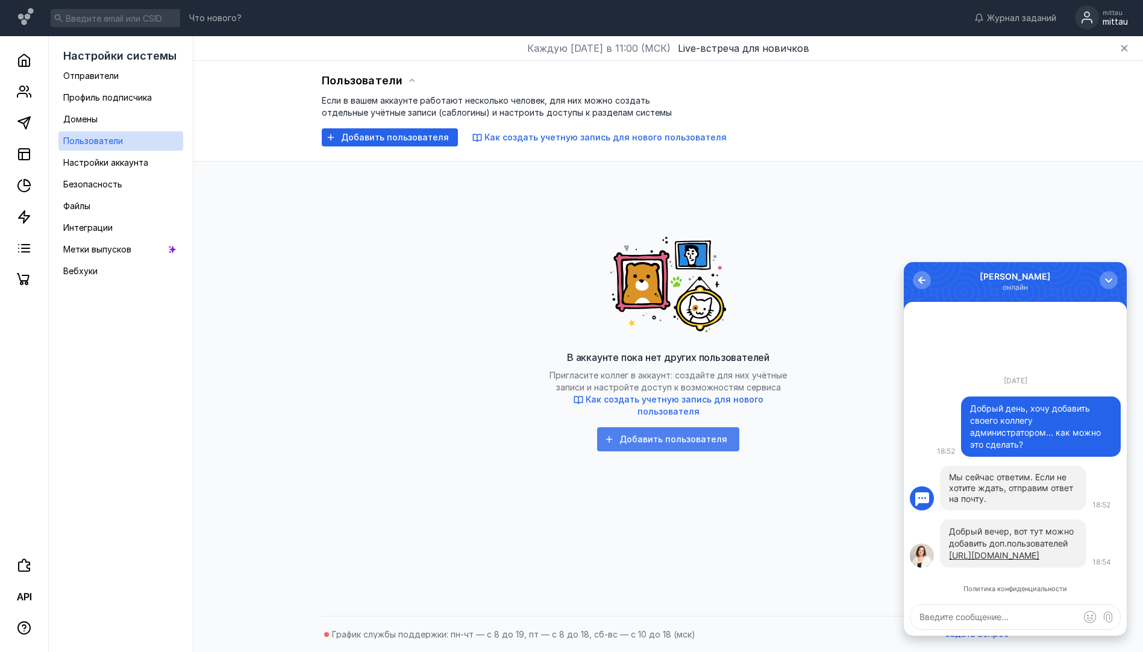
click at [713, 439] on div "Добавить пользователя" at bounding box center [668, 439] width 142 height 24
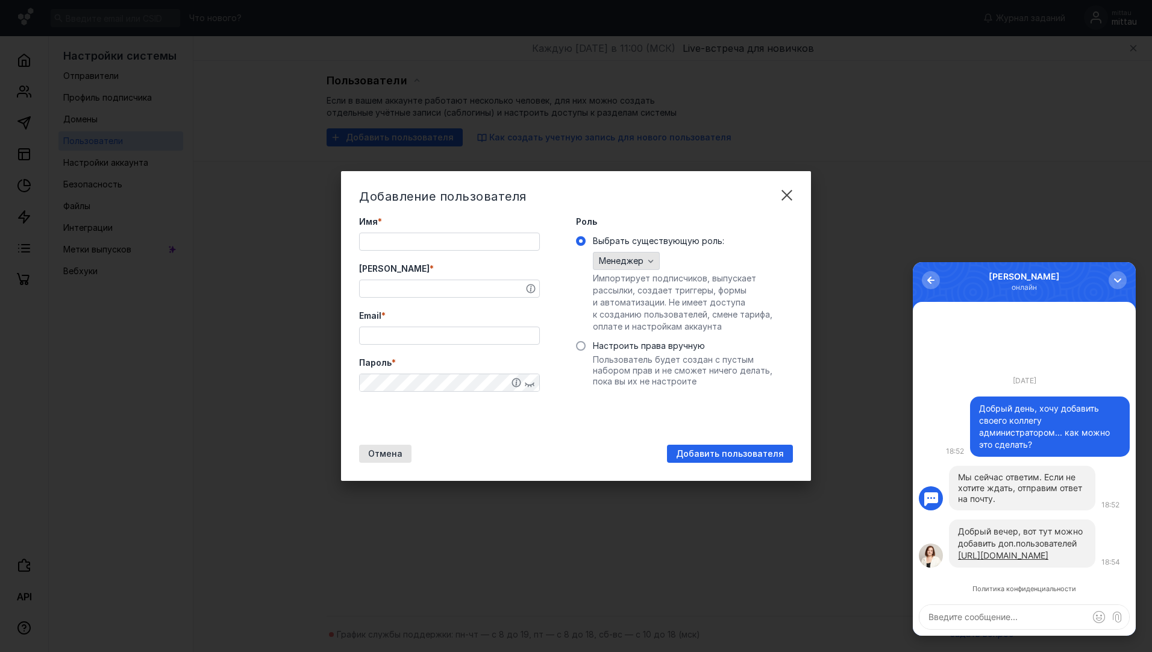
click at [655, 262] on icon "button" at bounding box center [651, 261] width 10 height 10
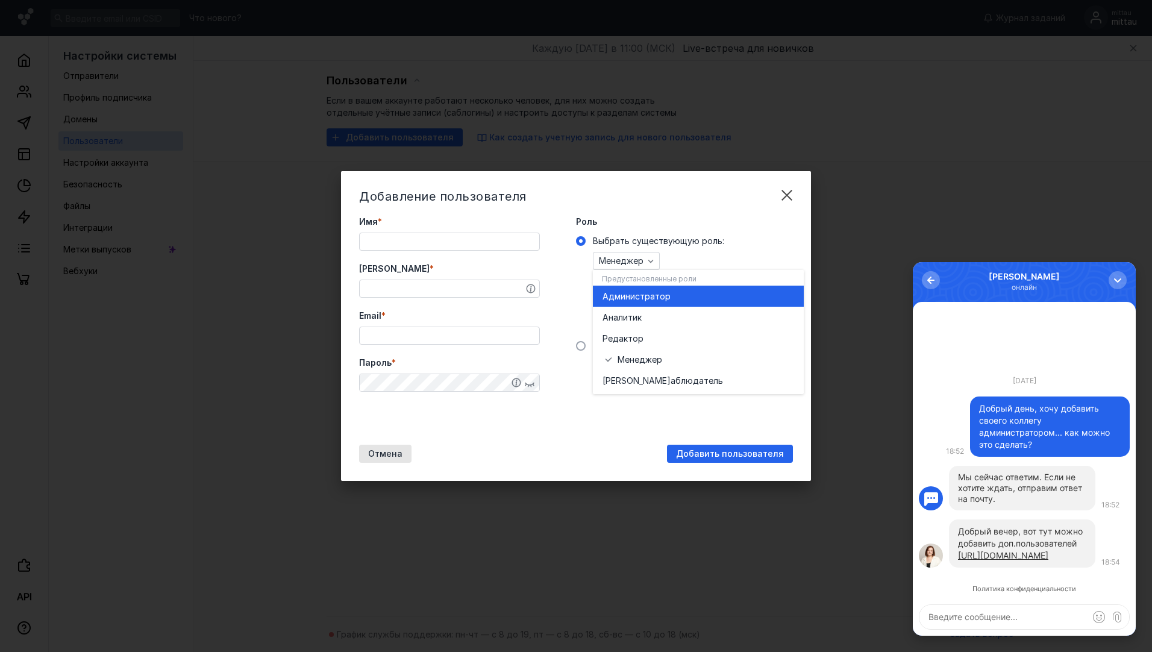
click at [649, 297] on span "инистратор" at bounding box center [646, 296] width 50 height 12
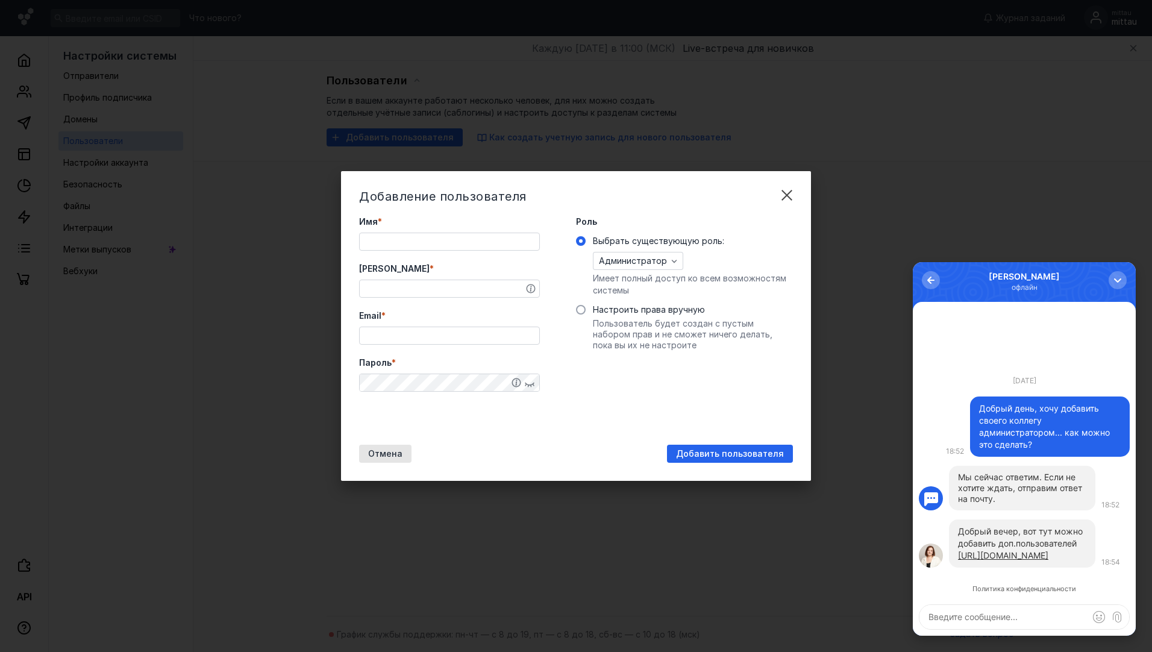
click at [452, 241] on input "Имя *" at bounding box center [450, 241] width 180 height 17
type input "[PERSON_NAME]"
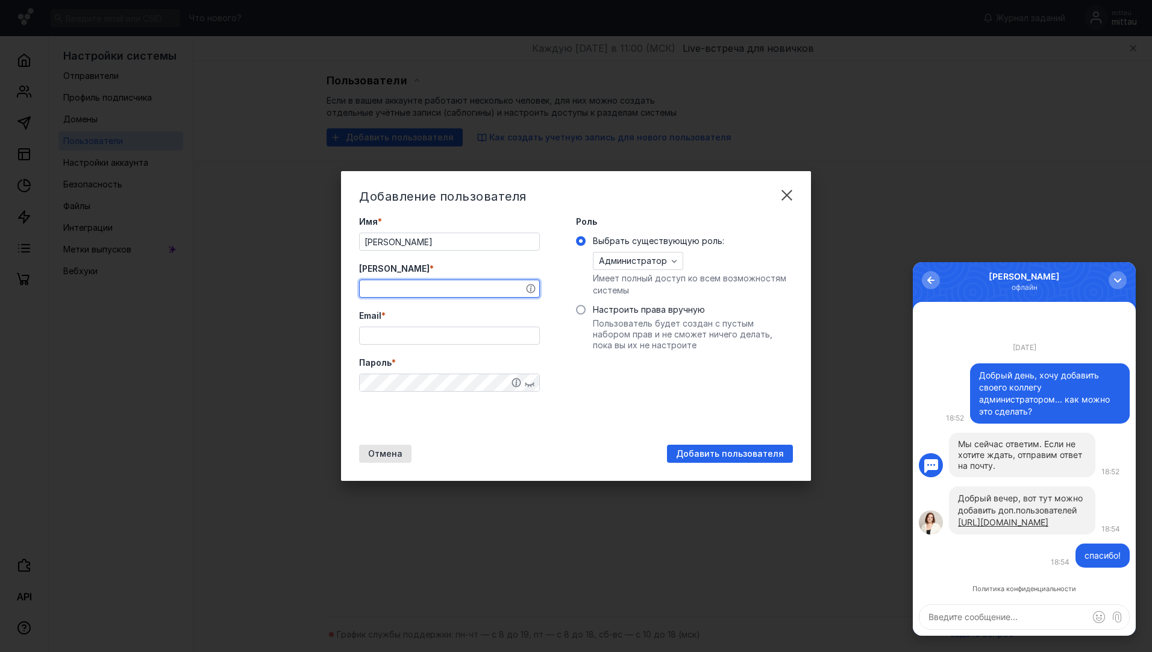
click at [411, 288] on input "[PERSON_NAME] *" at bounding box center [450, 288] width 180 height 17
drag, startPoint x: 432, startPoint y: 294, endPoint x: 331, endPoint y: 287, distance: 101.5
click at [331, 287] on div "Добавление пользователя Имя * [PERSON_NAME] * administrator Email * [PERSON_NAM…" at bounding box center [576, 326] width 1152 height 652
type input "administrator"
click at [425, 333] on input "Email *" at bounding box center [450, 335] width 180 height 17
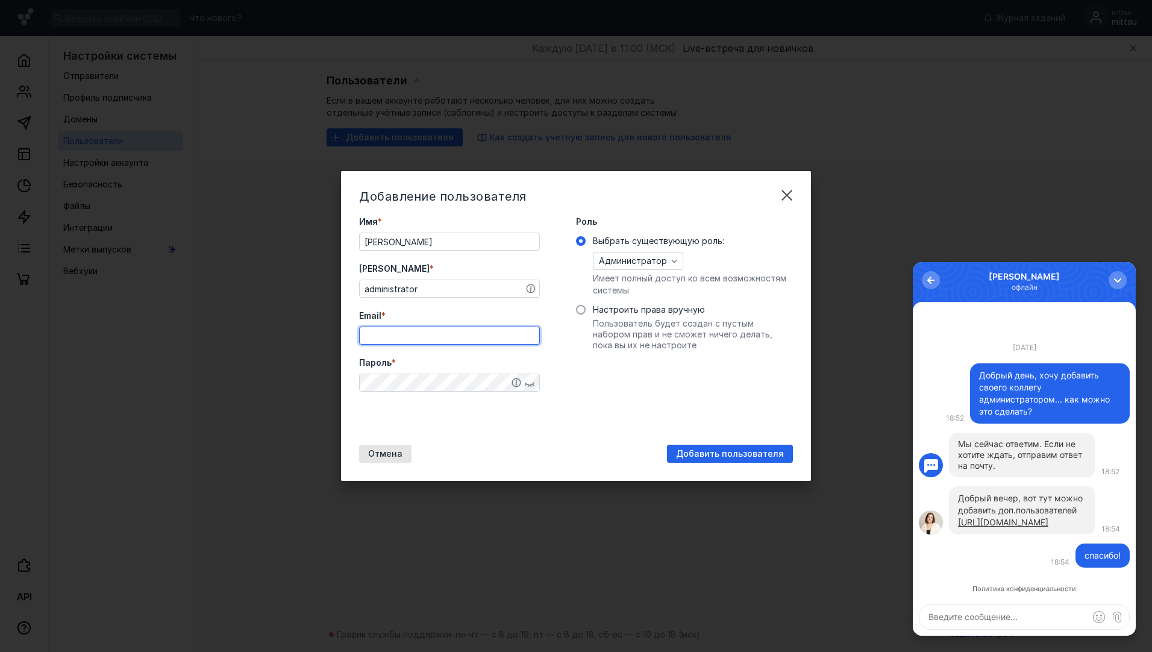
paste input "[EMAIL_ADDRESS][DOMAIN_NAME]"
type input "[EMAIL_ADDRESS][DOMAIN_NAME]"
click at [528, 379] on icon "button" at bounding box center [530, 383] width 10 height 10
click at [300, 381] on div "Добавление пользователя Имя * [PERSON_NAME] * administrator Email * [EMAIL_ADDR…" at bounding box center [576, 326] width 1152 height 652
click at [629, 414] on div "Роль Выбрать существующую роль: Администратор Имеет полный доступ ко всем возмо…" at bounding box center [684, 324] width 217 height 217
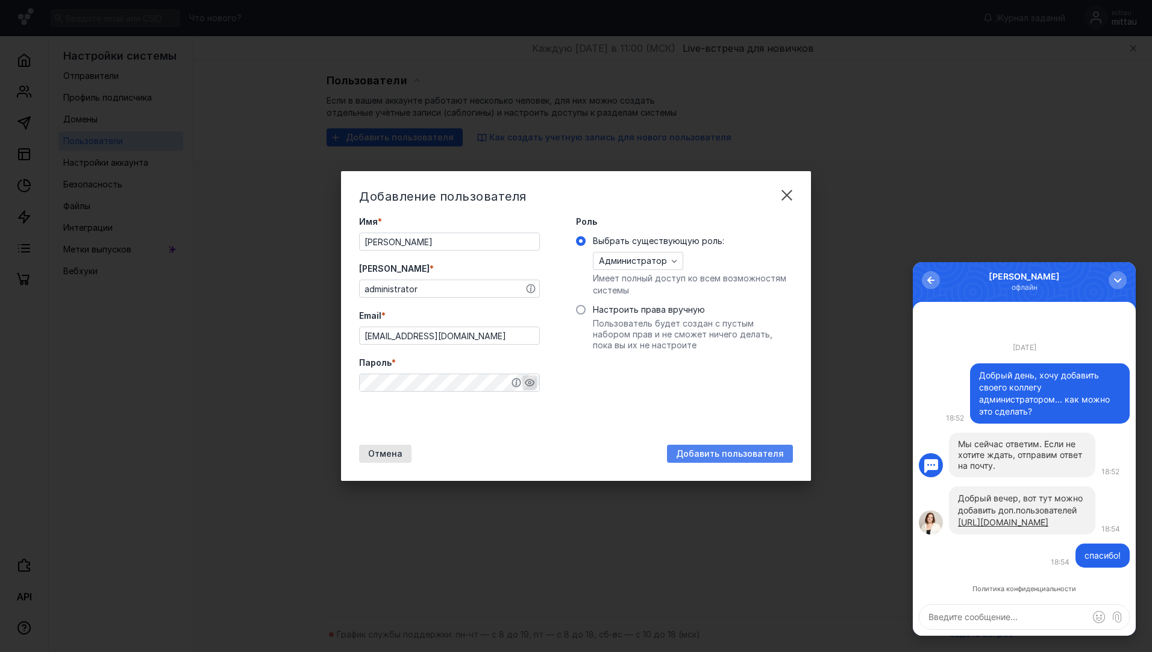
click at [744, 456] on span "Добавить пользователя" at bounding box center [730, 454] width 108 height 10
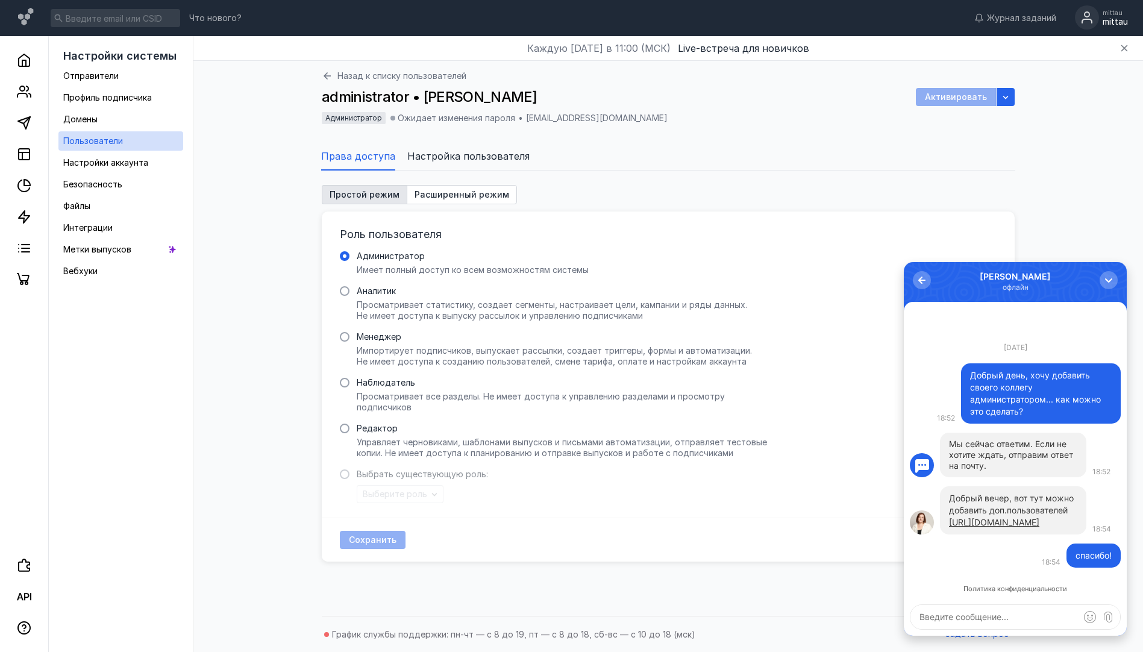
click at [476, 156] on span "Настройка пользователя" at bounding box center [468, 156] width 122 height 14
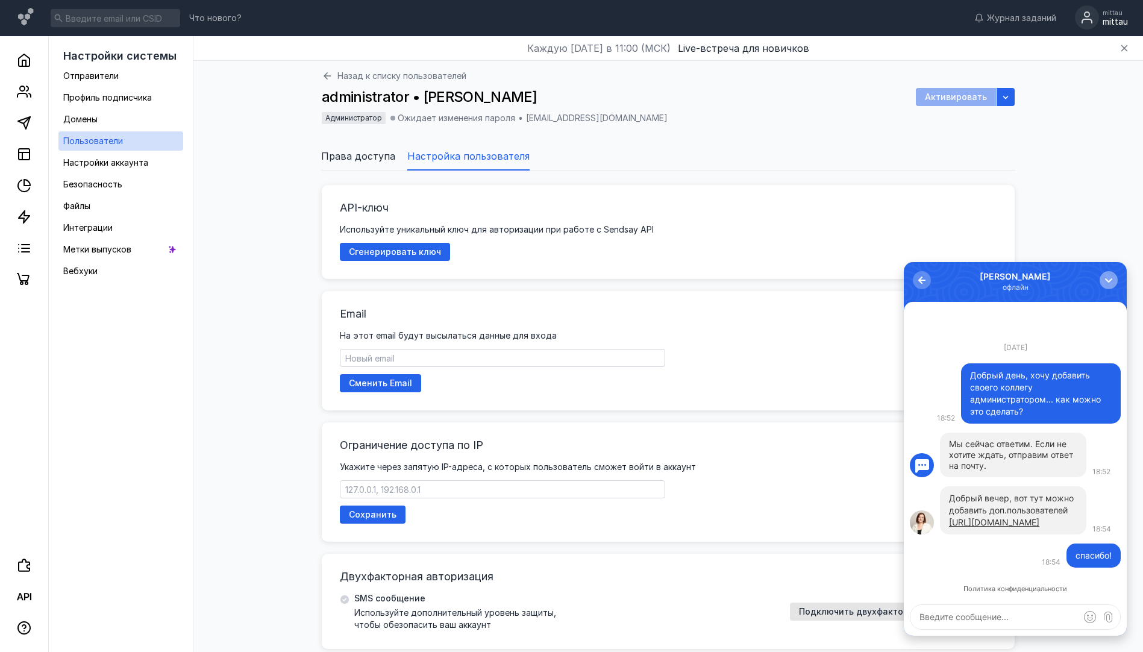
click at [1110, 278] on div "button" at bounding box center [1109, 280] width 12 height 12
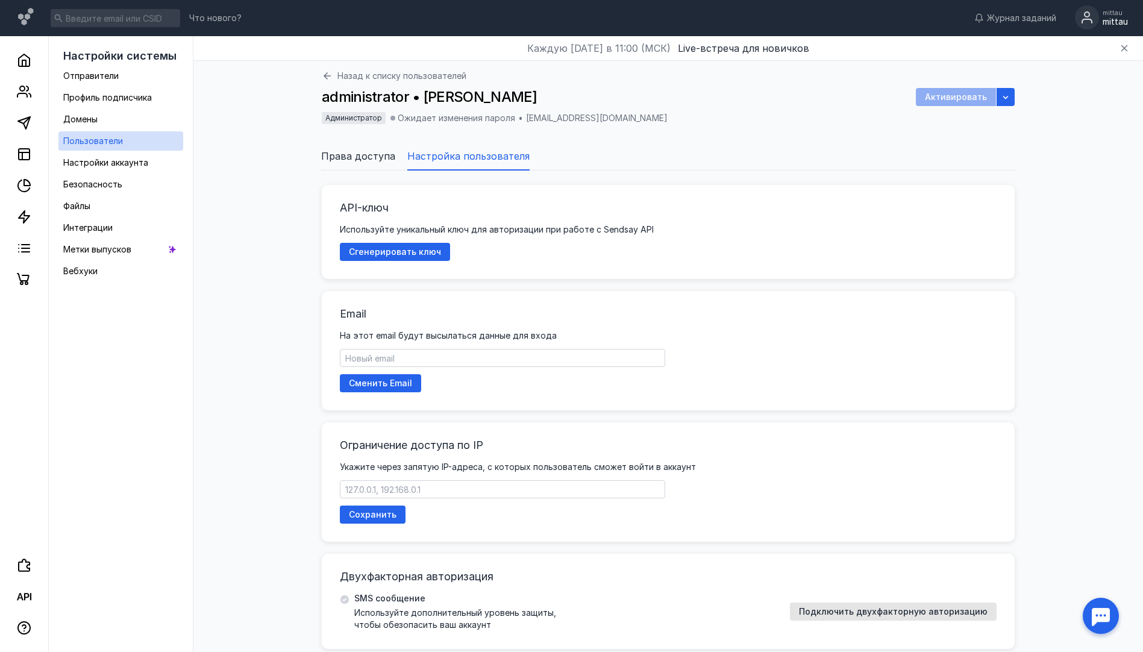
click at [522, 357] on input "text" at bounding box center [503, 358] width 324 height 17
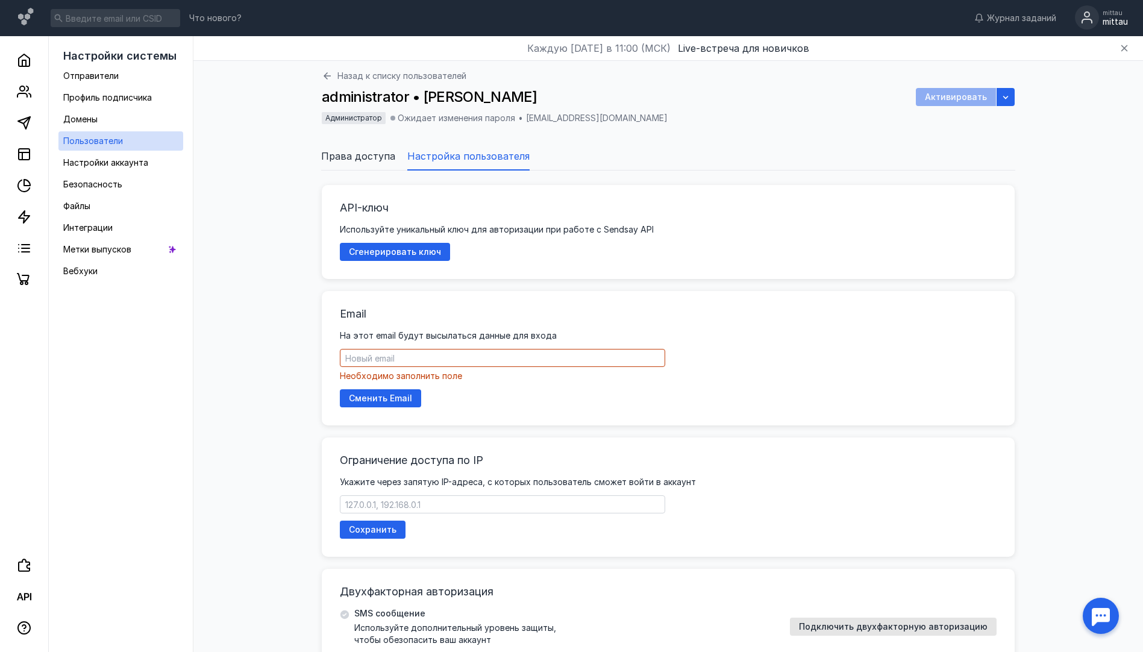
click at [410, 75] on span "Назад к списку пользователей" at bounding box center [402, 76] width 129 height 12
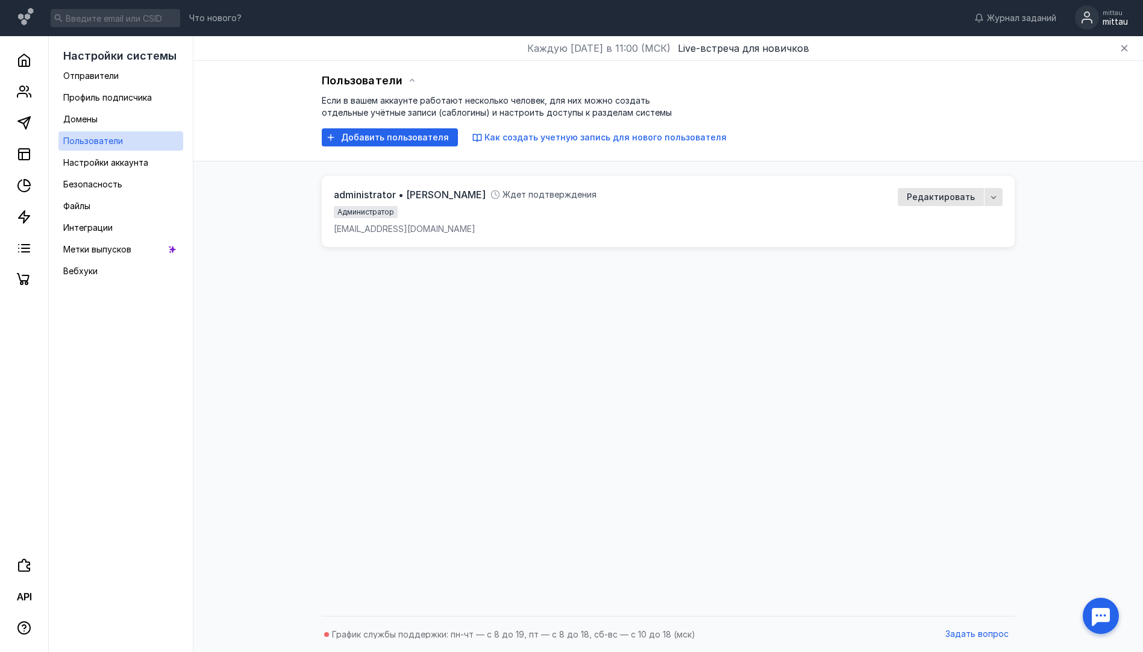
click at [1087, 14] on circle at bounding box center [1087, 17] width 24 height 24
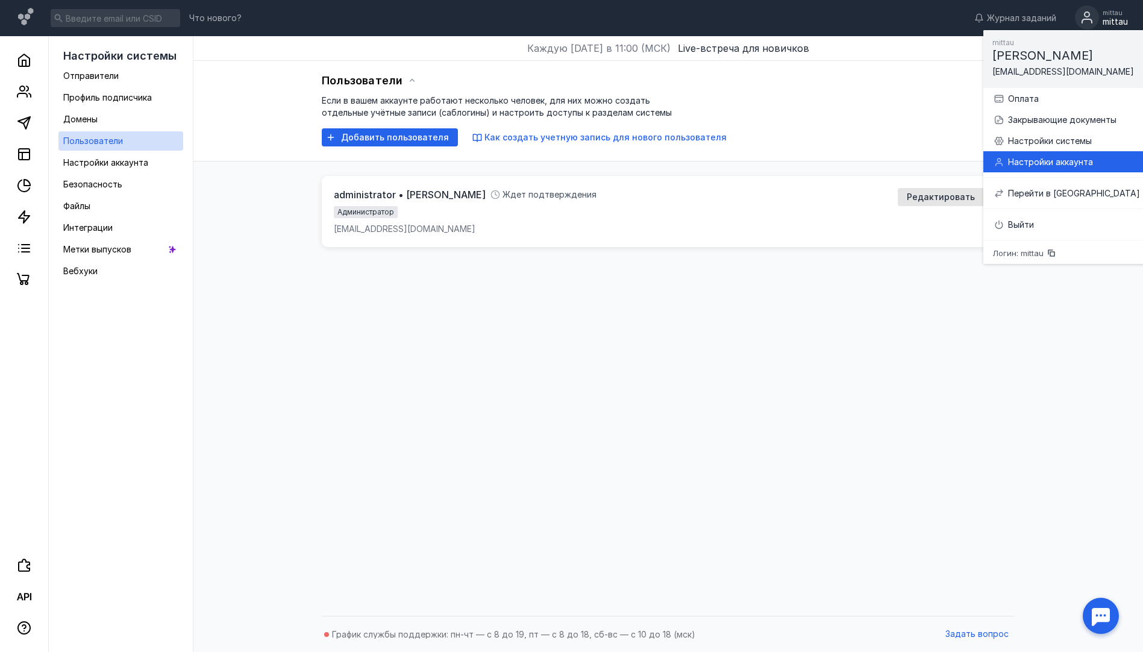
click at [1051, 161] on div "Настройки аккаунта" at bounding box center [1074, 162] width 132 height 12
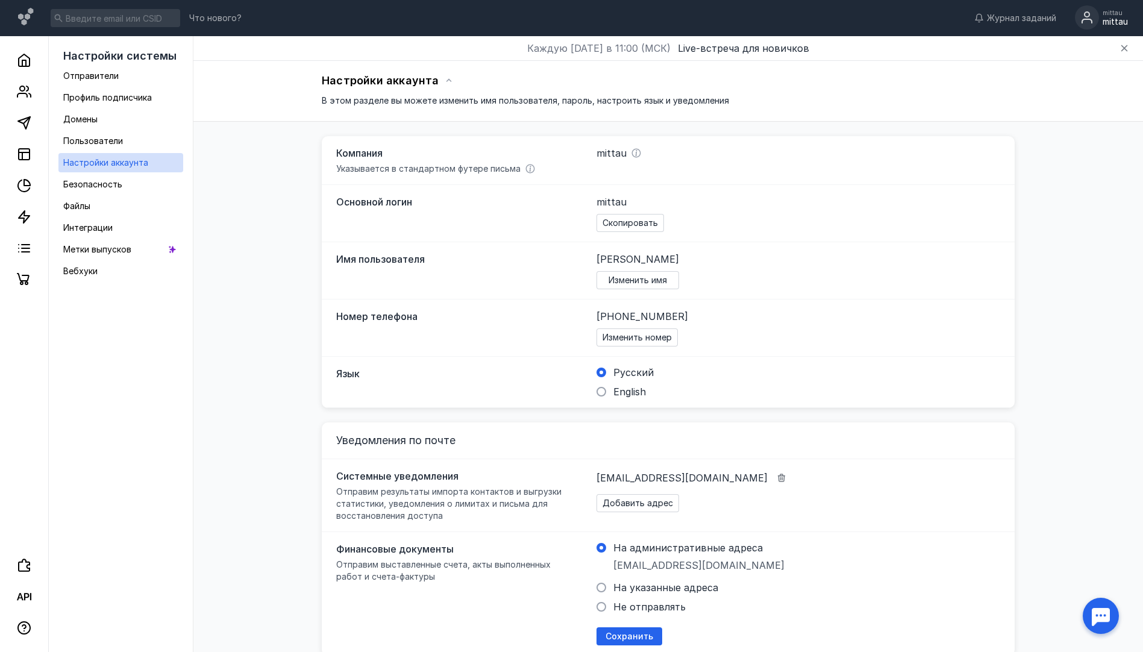
click at [1122, 21] on div "mittau" at bounding box center [1115, 22] width 25 height 10
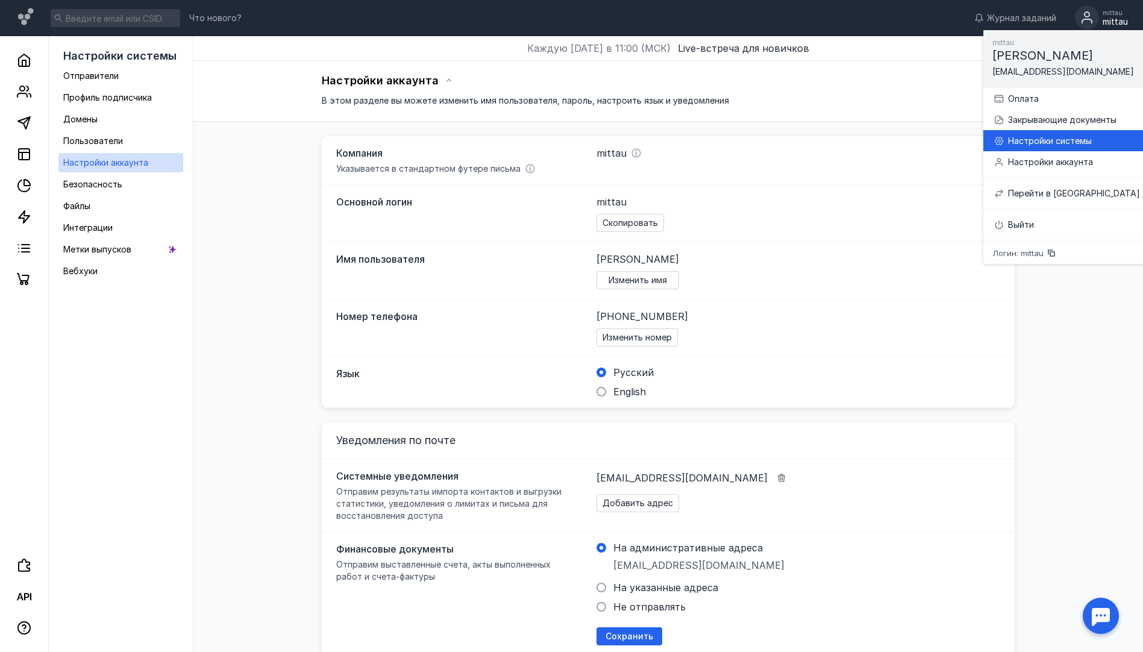
click at [1072, 146] on div "Настройки системы" at bounding box center [1074, 141] width 132 height 12
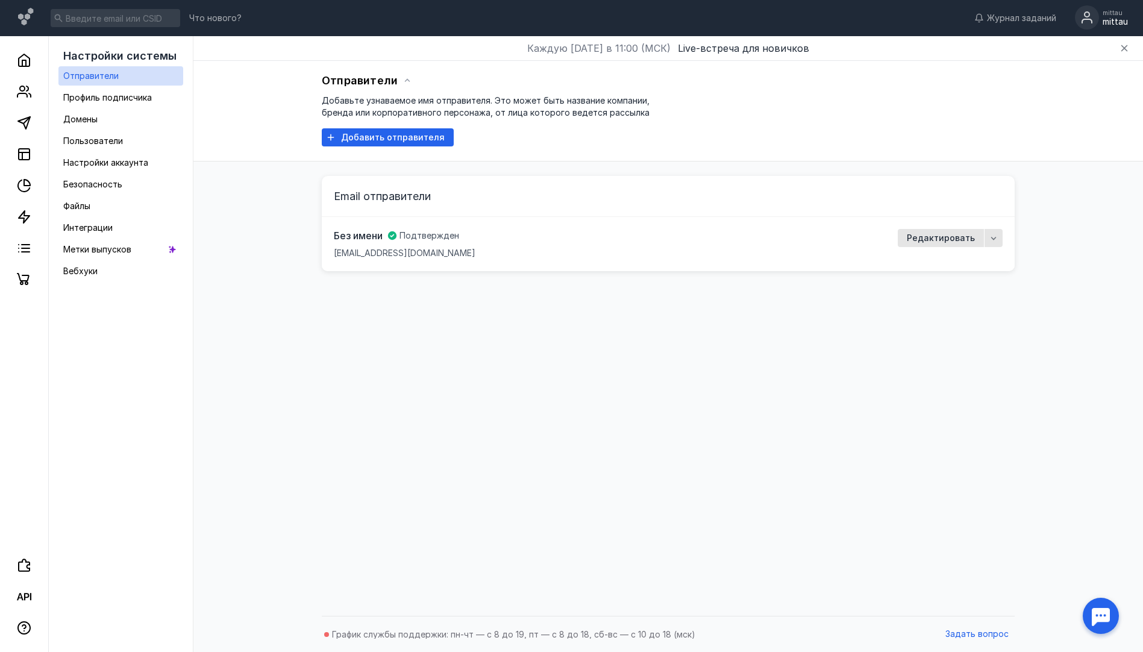
click at [385, 196] on span "Email отправители" at bounding box center [382, 196] width 97 height 13
click at [994, 239] on icon "button" at bounding box center [993, 238] width 5 height 3
click at [967, 198] on div "Email отправители" at bounding box center [668, 196] width 693 height 41
click at [950, 243] on span "Редактировать" at bounding box center [941, 238] width 68 height 10
